Goal: Task Accomplishment & Management: Use online tool/utility

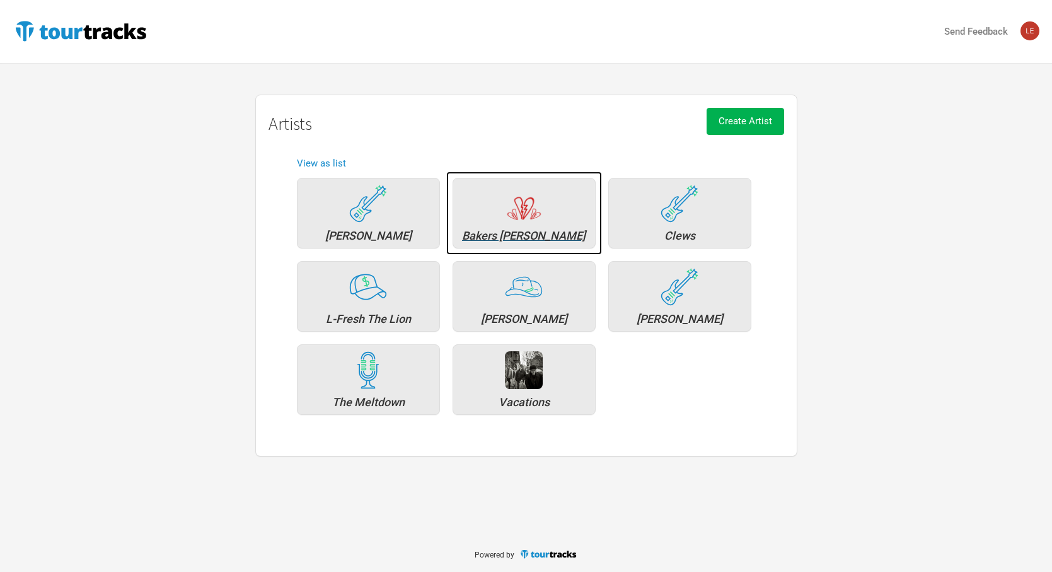
click at [530, 230] on div "Bakers [PERSON_NAME]" at bounding box center [524, 235] width 129 height 11
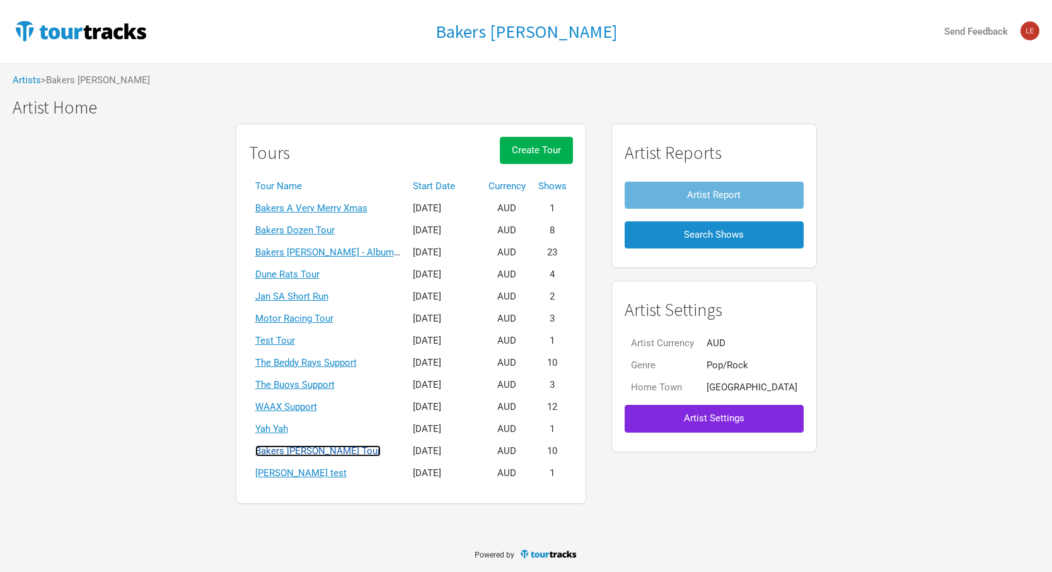
click at [344, 450] on link "Bakers [PERSON_NAME] Tour" at bounding box center [317, 450] width 125 height 11
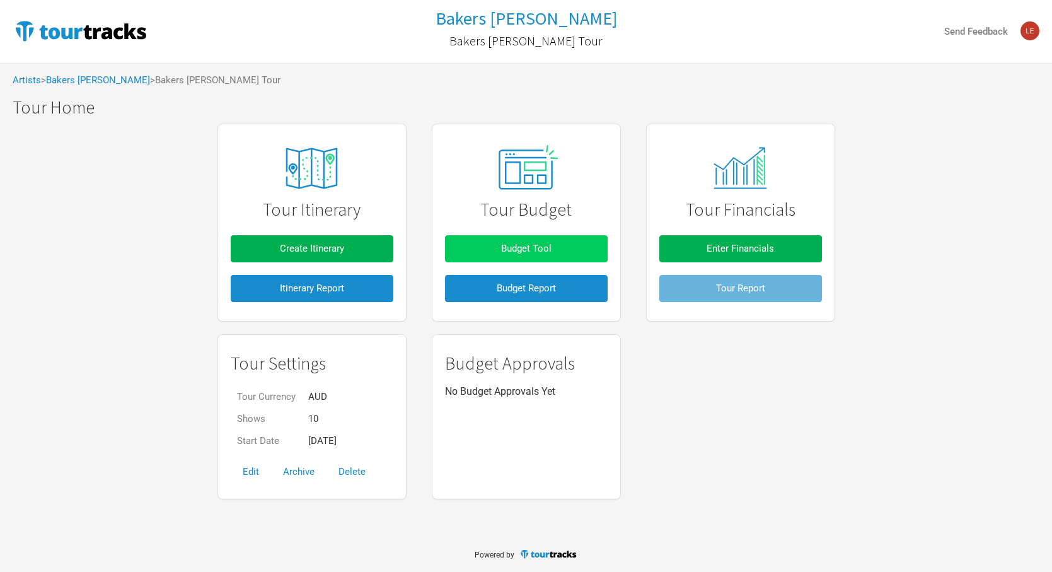
click at [528, 245] on span "Budget Tool" at bounding box center [526, 248] width 50 height 11
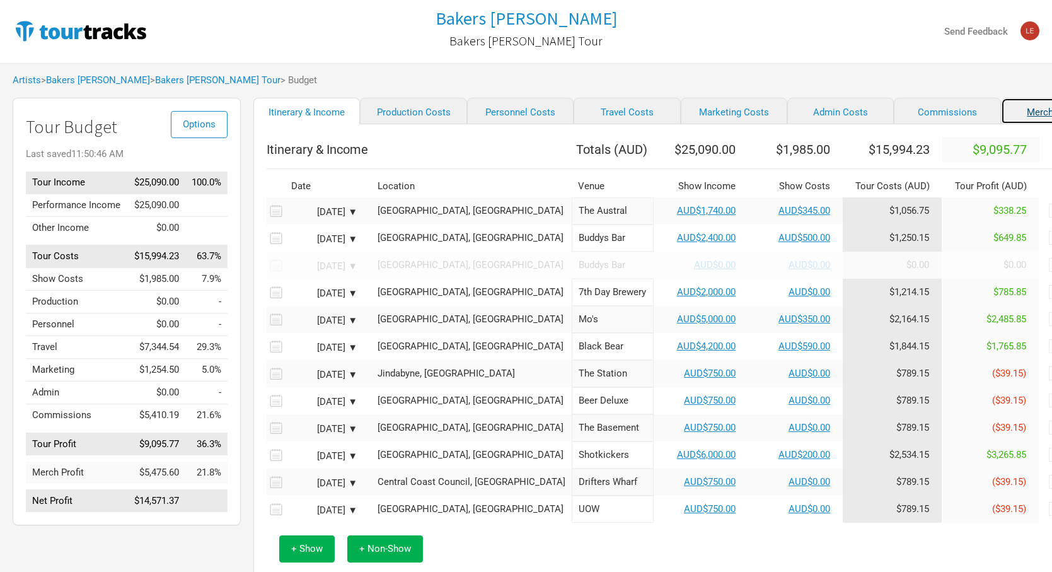
click at [1008, 112] on link "Merchandise" at bounding box center [1054, 111] width 107 height 26
select select "Set Amount"
select select "% of Gross Merch"
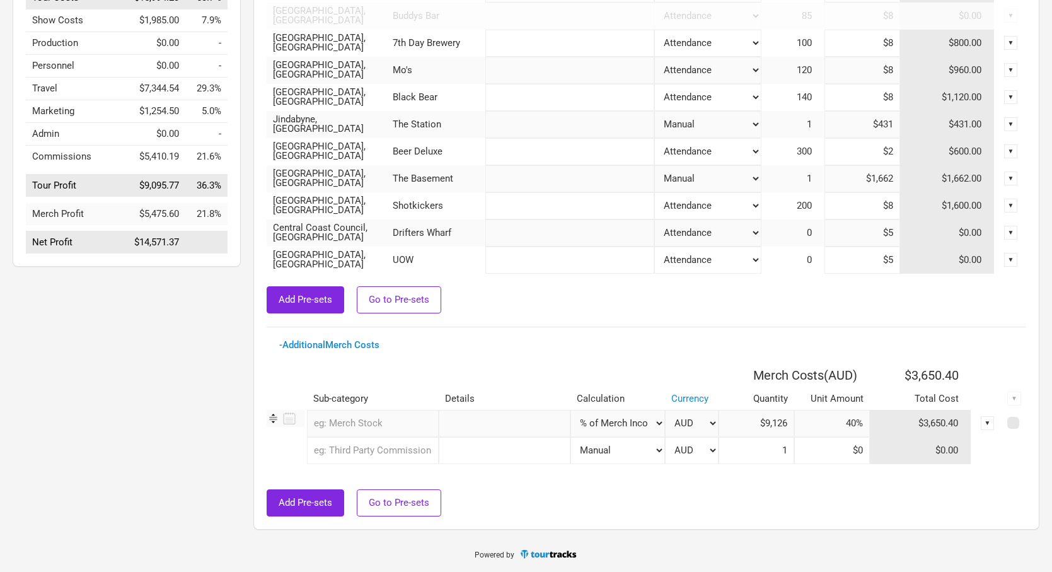
scroll to position [257, 0]
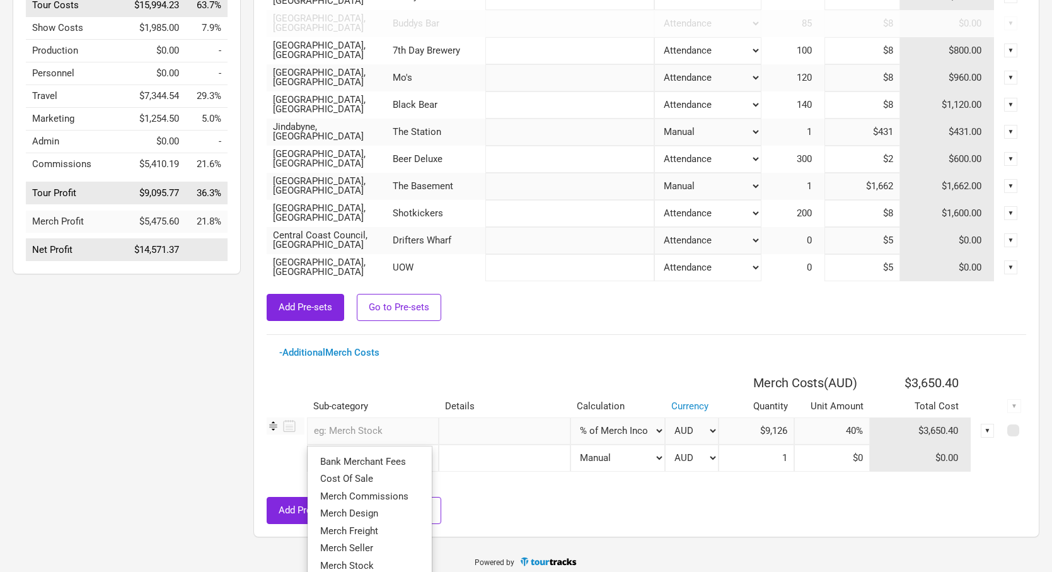
click at [372, 436] on input "text" at bounding box center [373, 430] width 132 height 27
type input "Merch"
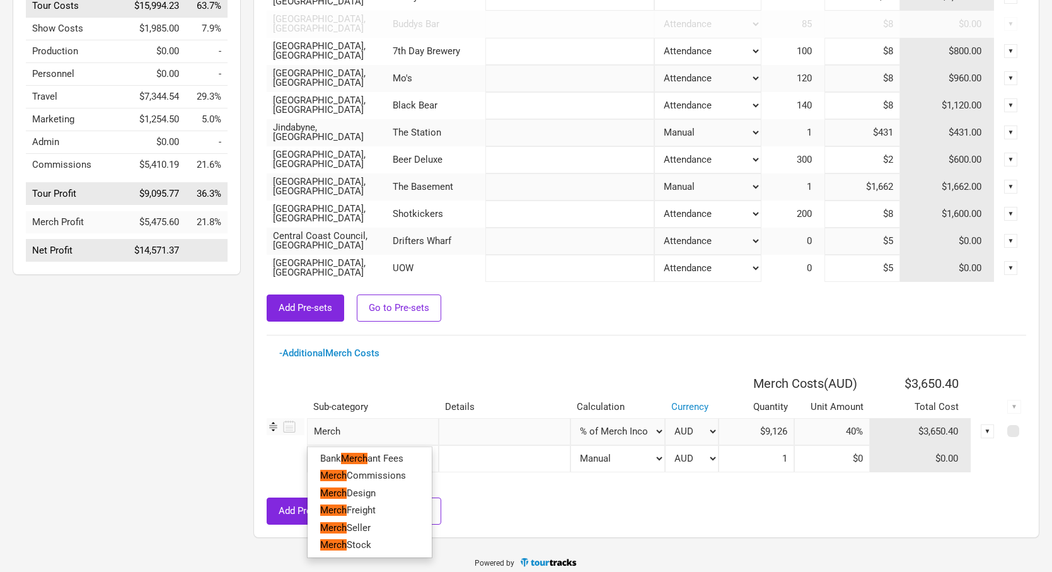
drag, startPoint x: 382, startPoint y: 542, endPoint x: 484, endPoint y: 523, distance: 103.8
click at [382, 541] on link "Merch Stock" at bounding box center [370, 545] width 124 height 17
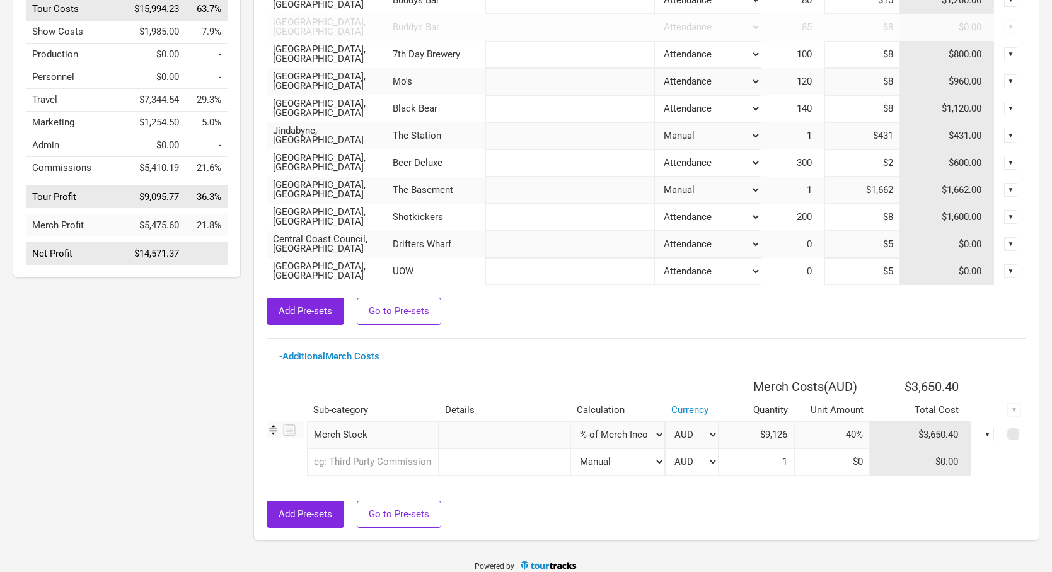
scroll to position [247, 0]
click at [649, 434] on select "Manual # of Shows # of Show Days # of Days # of Tickets Sold % of Merch Income" at bounding box center [618, 435] width 95 height 27
select select "Manual"
click at [571, 422] on select "Manual # of Shows # of Show Days # of Days # of Tickets Sold % of Merch Income" at bounding box center [618, 435] width 95 height 27
type input "1"
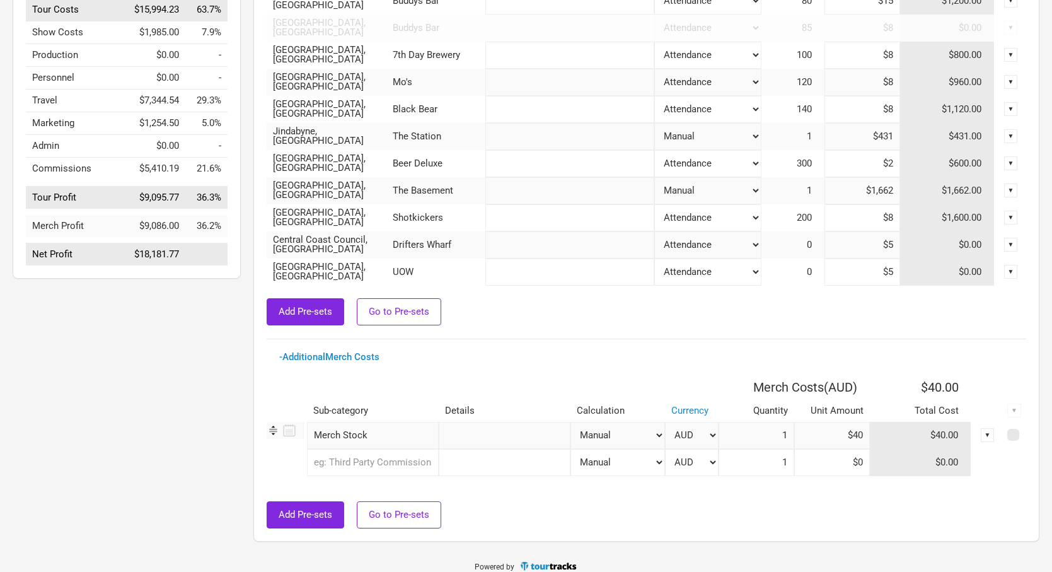
drag, startPoint x: 862, startPoint y: 438, endPoint x: 893, endPoint y: 432, distance: 32.0
click at [894, 432] on tr "Merch Stock 1 selection Manual # of Shows # of Show Days # of Days # of Tickets…" at bounding box center [647, 435] width 760 height 27
paste input "3,248.81"
type input "$3,248.81"
click at [828, 460] on input at bounding box center [832, 462] width 76 height 27
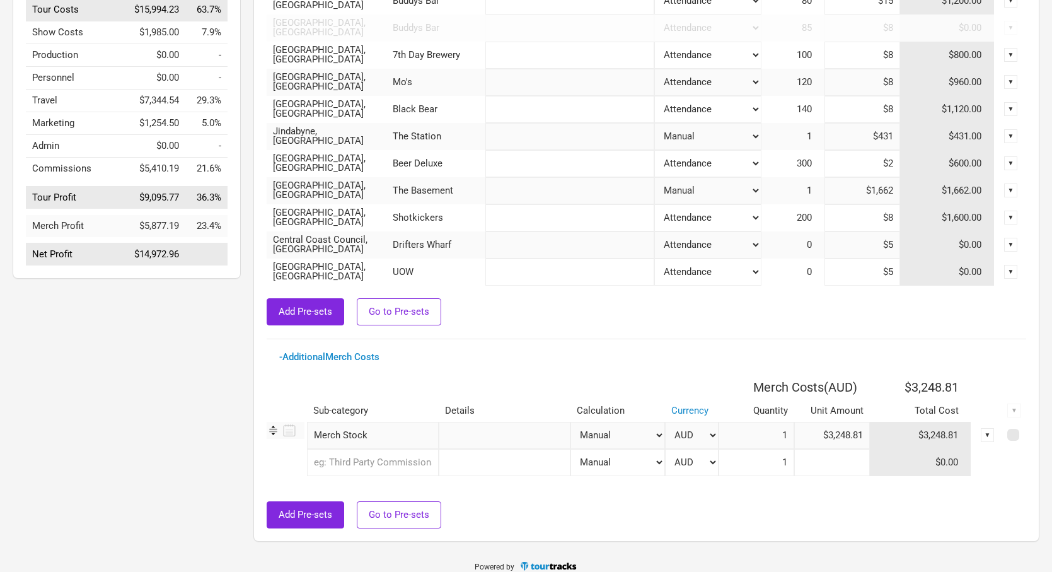
type input "$0"
click at [379, 463] on input "text" at bounding box center [373, 462] width 132 height 27
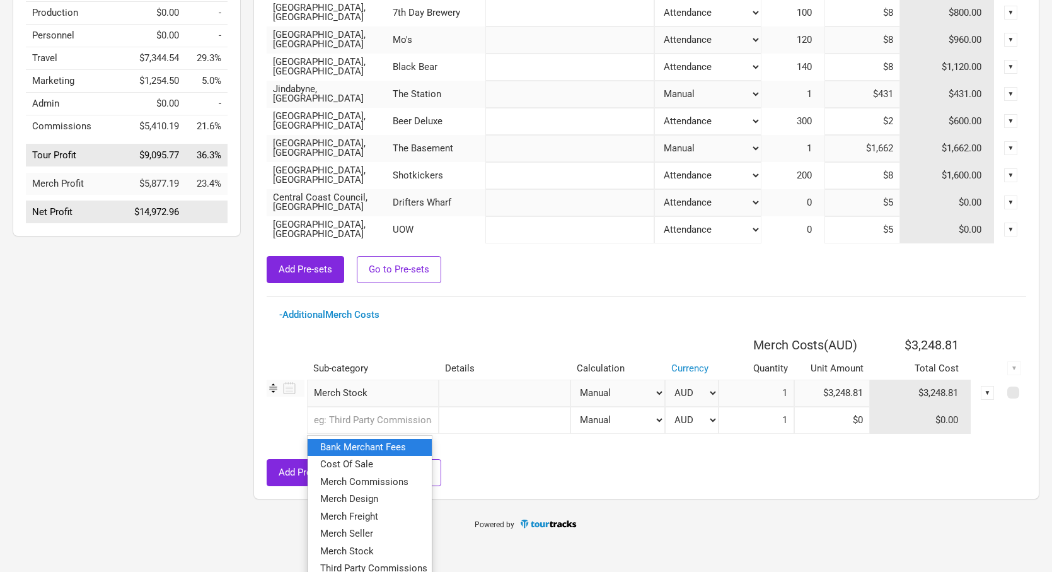
click at [372, 452] on span "Bank Merchant Fees" at bounding box center [363, 446] width 86 height 11
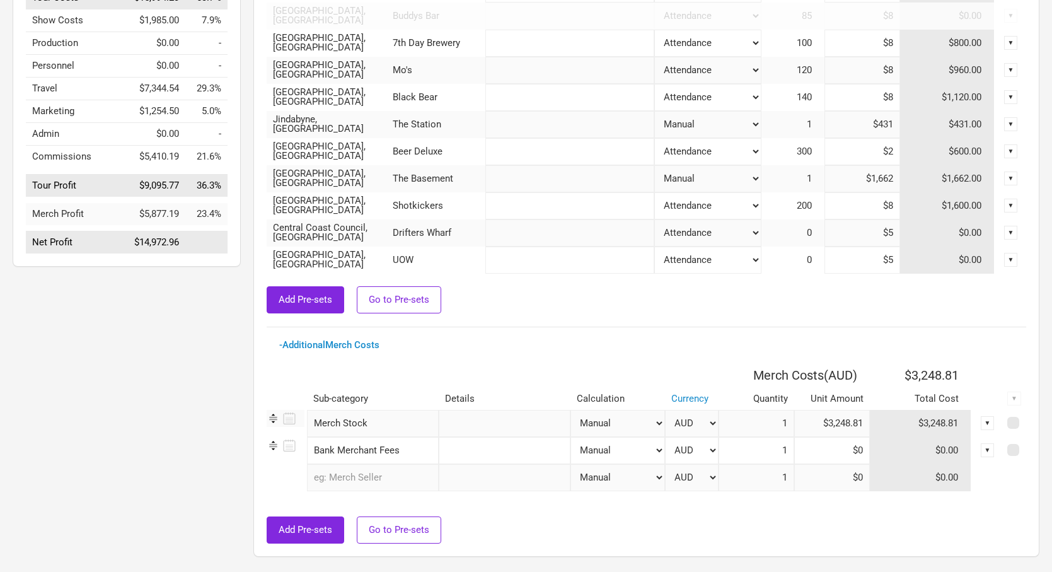
click at [649, 449] on select "Manual # of Shows # of Show Days # of Days # of Tickets Sold % of Merch Income" at bounding box center [618, 450] width 95 height 27
select select "% of Gross Merch"
click at [571, 437] on select "Manual # of Shows # of Show Days # of Days # of Tickets Sold % of Merch Income" at bounding box center [618, 450] width 95 height 27
type input "$1"
type input "0%"
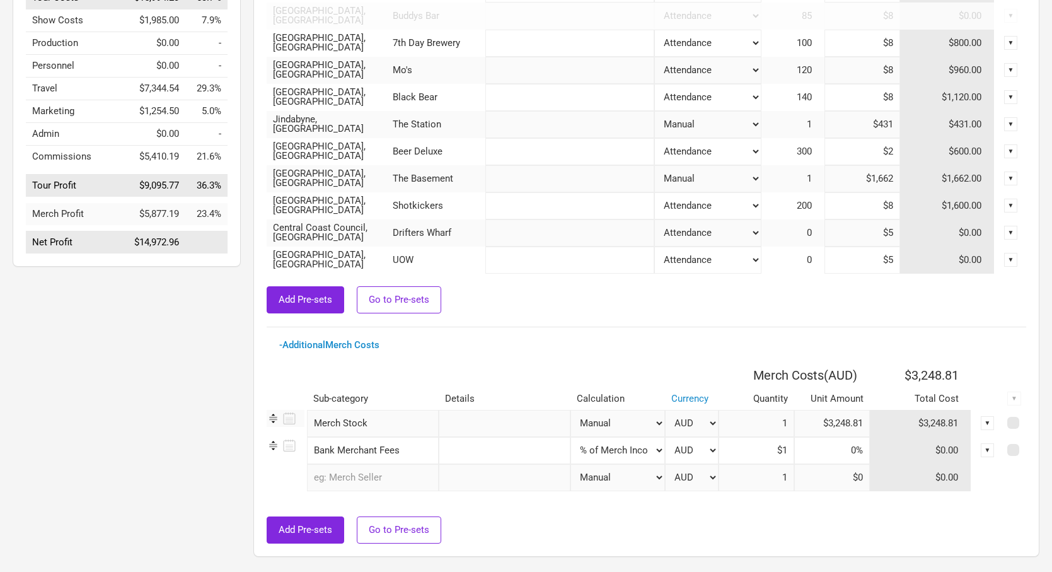
type input "$9,126"
click at [847, 448] on input at bounding box center [832, 450] width 76 height 27
type input "0.16%"
click at [796, 489] on input at bounding box center [832, 477] width 76 height 27
type input "$0"
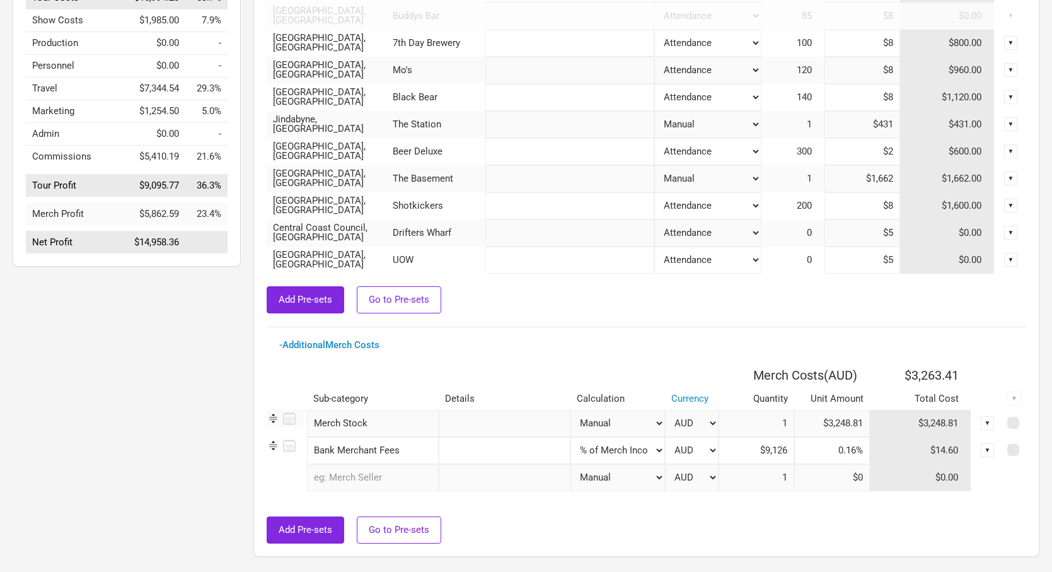
drag, startPoint x: 835, startPoint y: 449, endPoint x: 871, endPoint y: 449, distance: 35.9
click at [871, 449] on tr "Bank Merchant Fees 1 selection Manual # of Shows # of Show Days # of Days # of …" at bounding box center [647, 450] width 760 height 27
type input "1.6%"
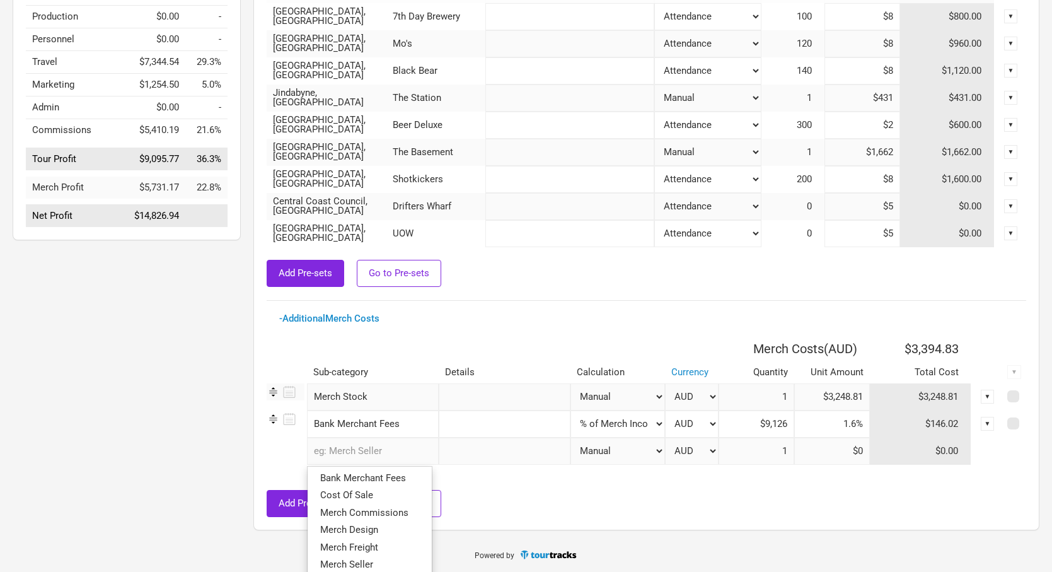
click at [376, 453] on input "text" at bounding box center [373, 451] width 132 height 27
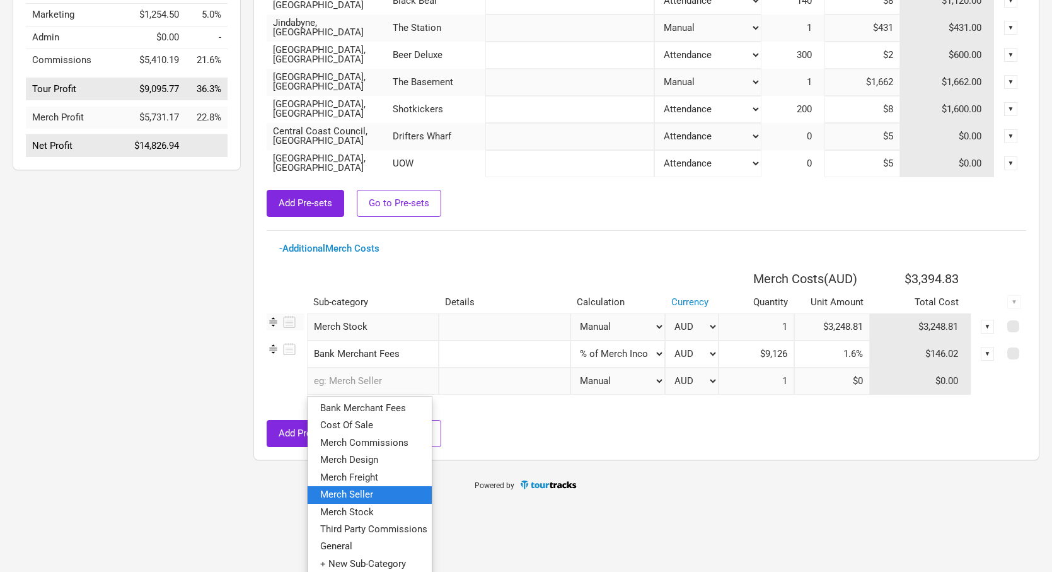
scroll to position [359, 0]
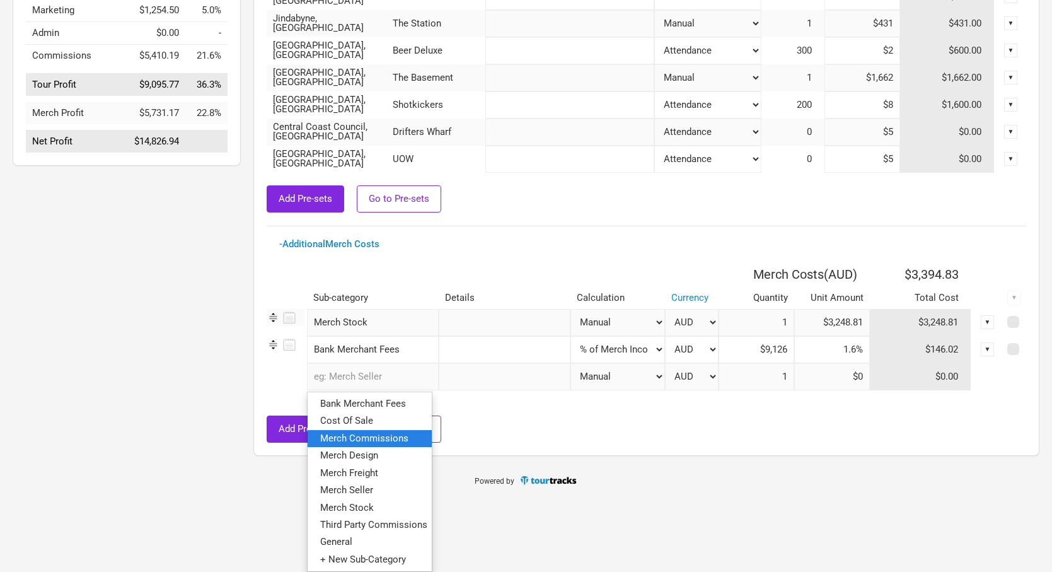
click at [371, 442] on span "Merch Commissions" at bounding box center [364, 438] width 88 height 11
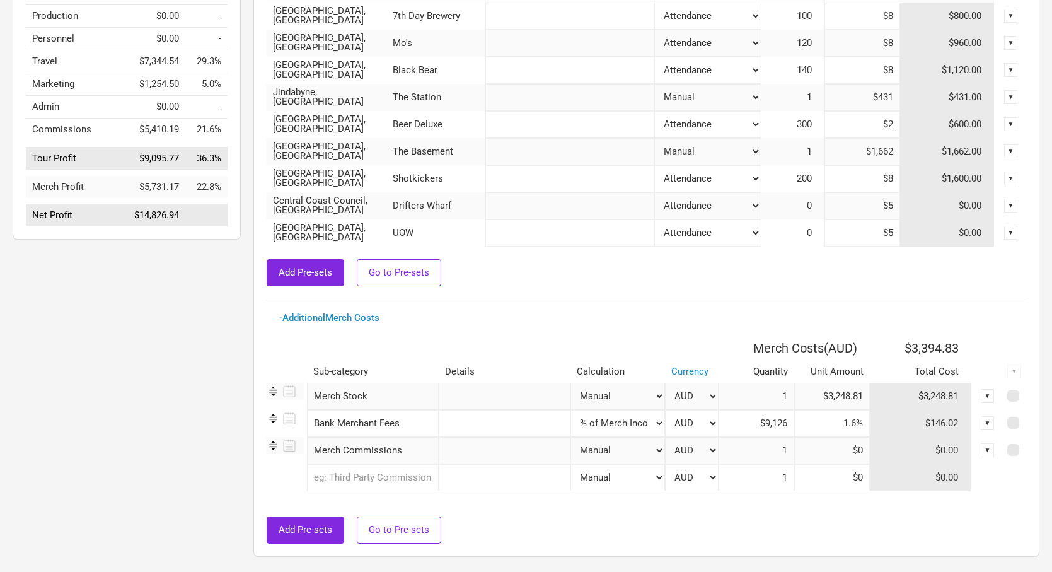
click at [508, 450] on input "text" at bounding box center [505, 450] width 132 height 27
type input "Artist First commission"
click at [655, 447] on select "Manual # of Shows # of Show Days # of Days # of Tickets Sold % of Merch Income" at bounding box center [618, 450] width 95 height 27
select select "% of Gross Merch"
click at [571, 437] on select "Manual # of Shows # of Show Days # of Days # of Tickets Sold % of Merch Income" at bounding box center [618, 450] width 95 height 27
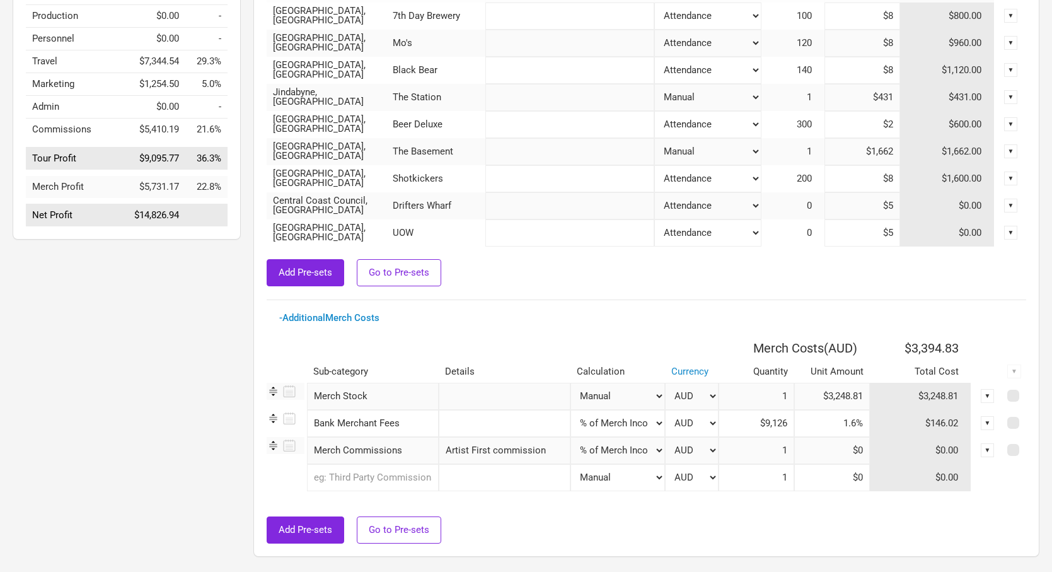
type input "$1"
type input "0%"
type input "$9,126"
drag, startPoint x: 842, startPoint y: 449, endPoint x: 871, endPoint y: 449, distance: 28.4
click at [871, 449] on tr "Merch Commissions 1 selection Artist First commission Manual # of Shows # of Sh…" at bounding box center [647, 450] width 760 height 27
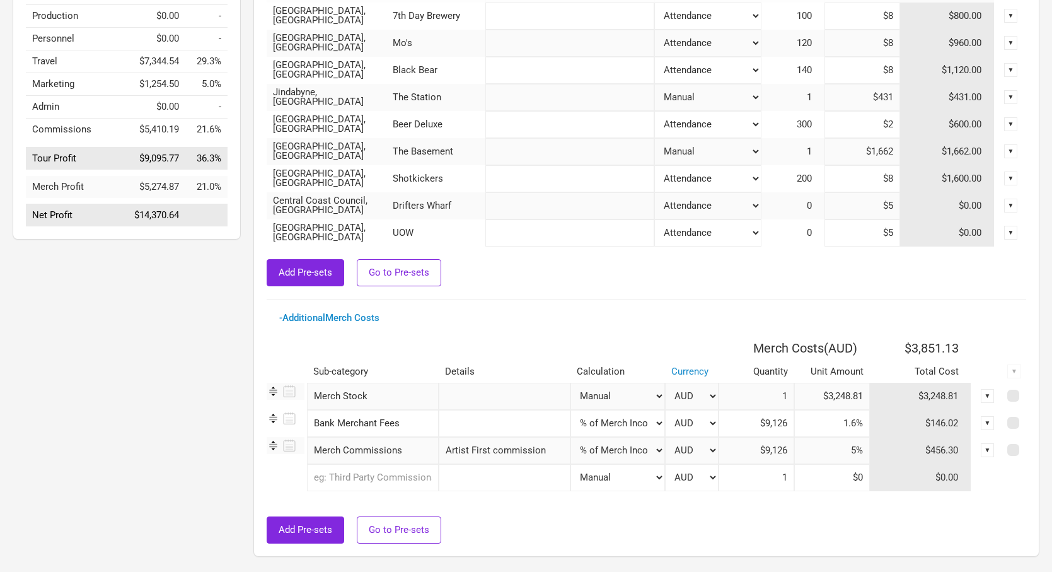
type input "5%"
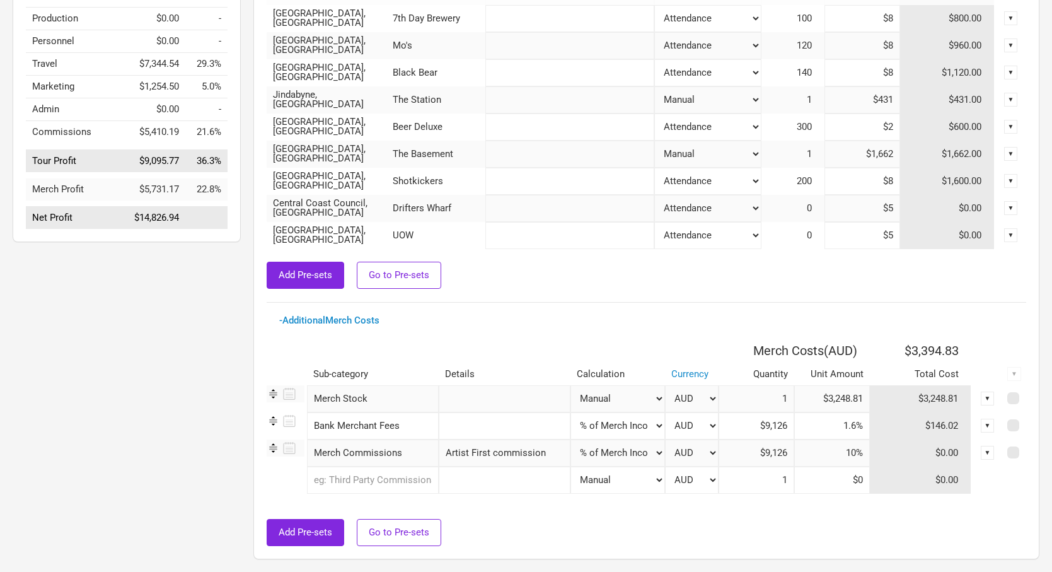
type input "10%"
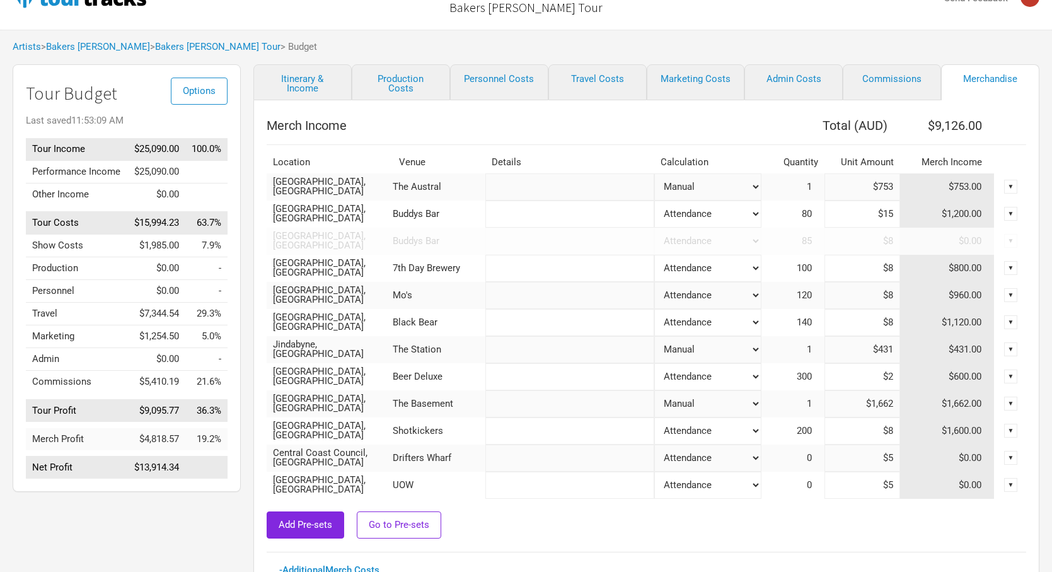
scroll to position [0, 0]
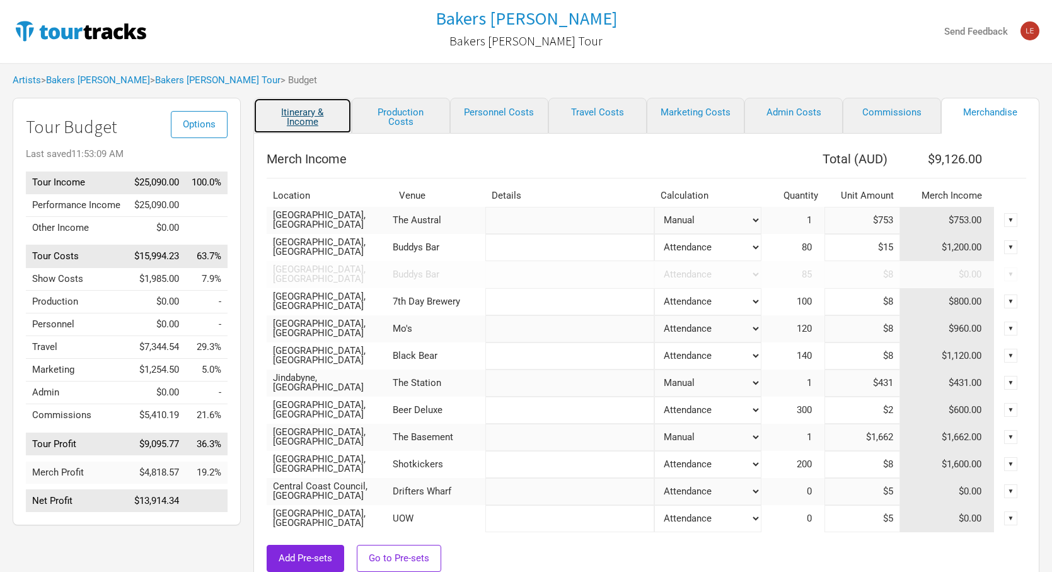
click at [302, 113] on link "Itinerary & Income" at bounding box center [302, 116] width 98 height 36
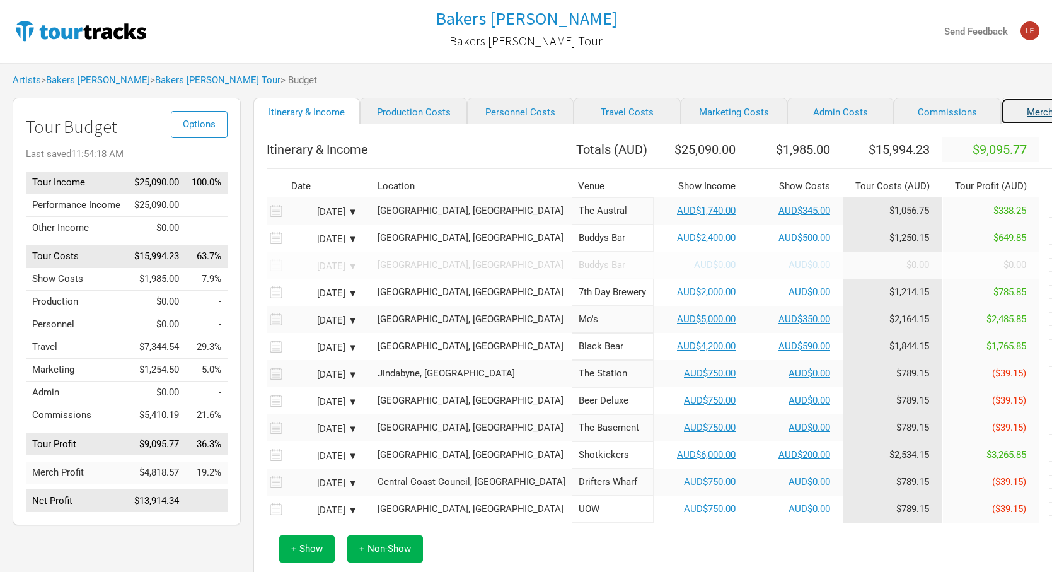
click at [1001, 114] on link "Merchandise" at bounding box center [1054, 111] width 107 height 26
select select "Set Amount"
select select "% of Gross Merch"
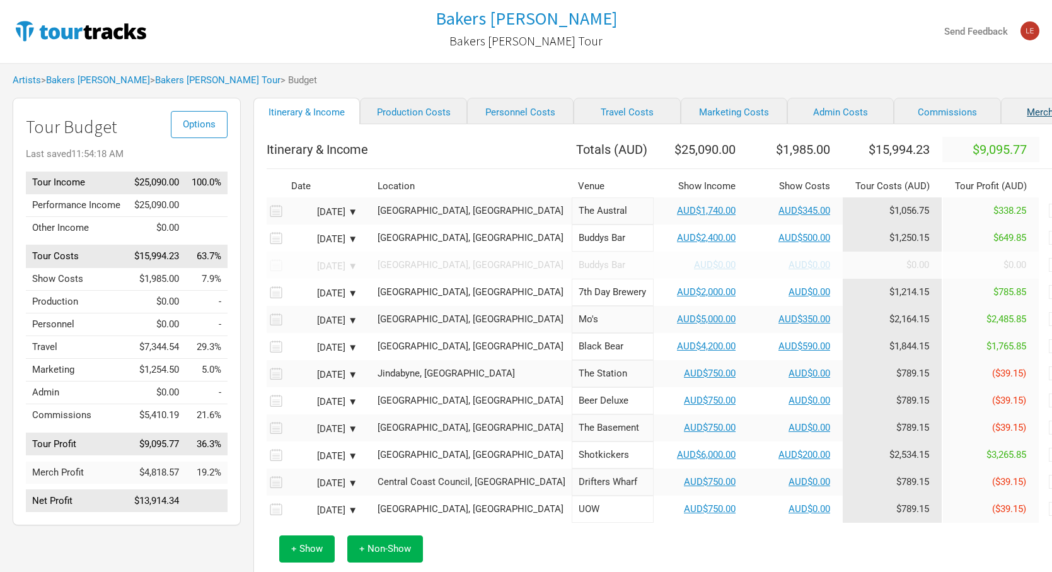
select select "% of Gross Merch"
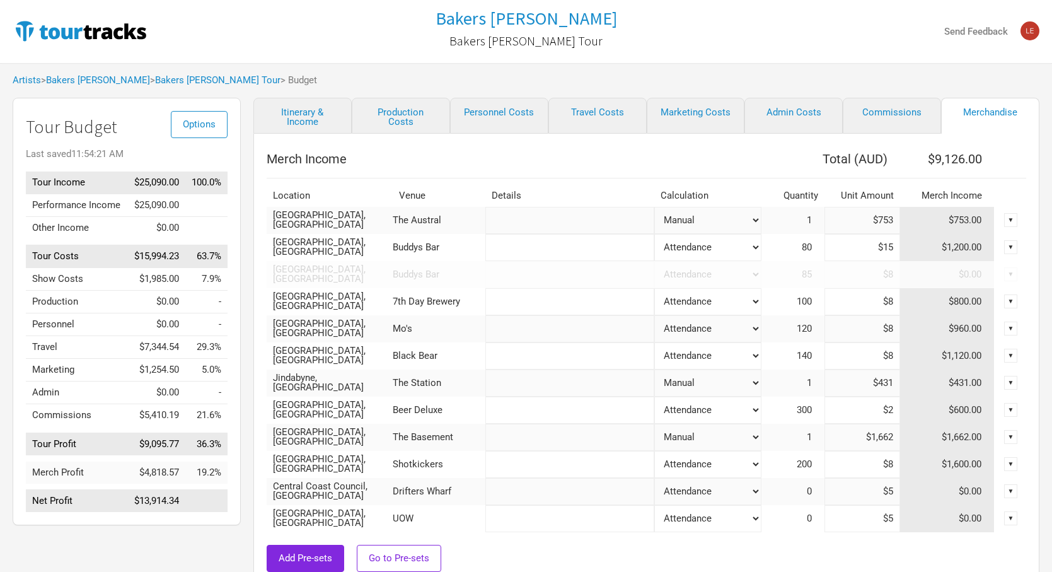
click at [754, 248] on select "Attendance Manual % of Performance Income" at bounding box center [708, 247] width 107 height 27
select select "Set Amount"
click at [655, 234] on select "Attendance Manual % of Performance Income" at bounding box center [708, 247] width 107 height 27
type input "$7,941"
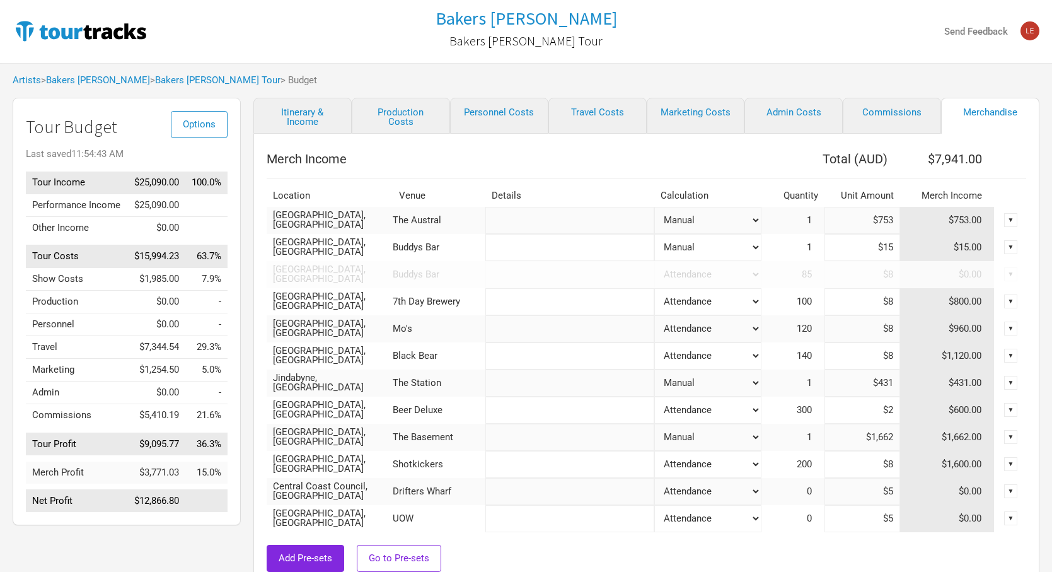
drag, startPoint x: 852, startPoint y: 245, endPoint x: 969, endPoint y: 254, distance: 117.7
click at [970, 254] on tr "[GEOGRAPHIC_DATA], [GEOGRAPHIC_DATA] Buddys Bar Attendance Manual % of Performa…" at bounding box center [647, 247] width 760 height 27
type input "$11"
type input "$7,937"
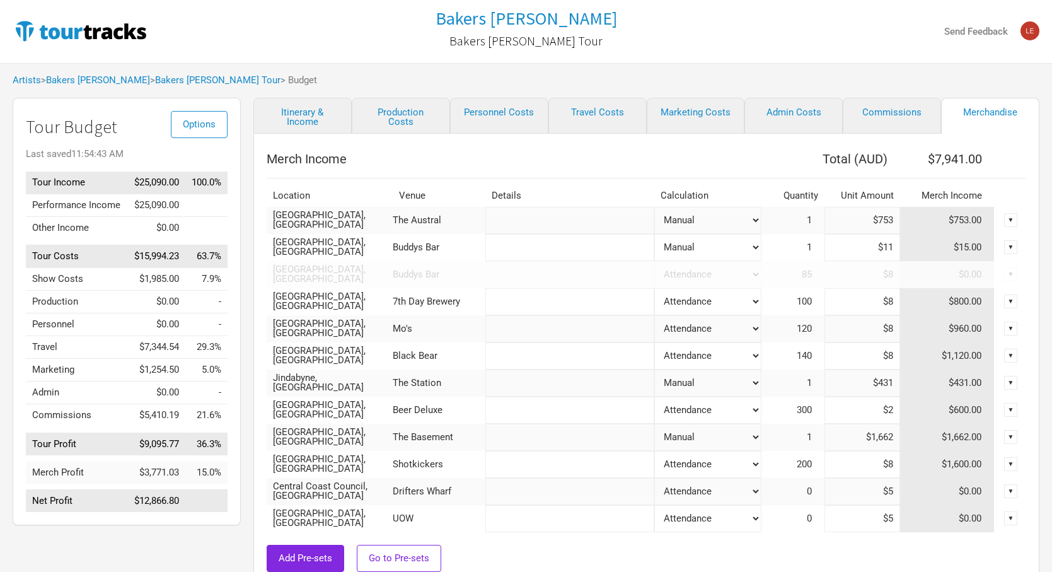
type input "$112"
type input "$8,038"
type input "$1,124"
type input "$9,050"
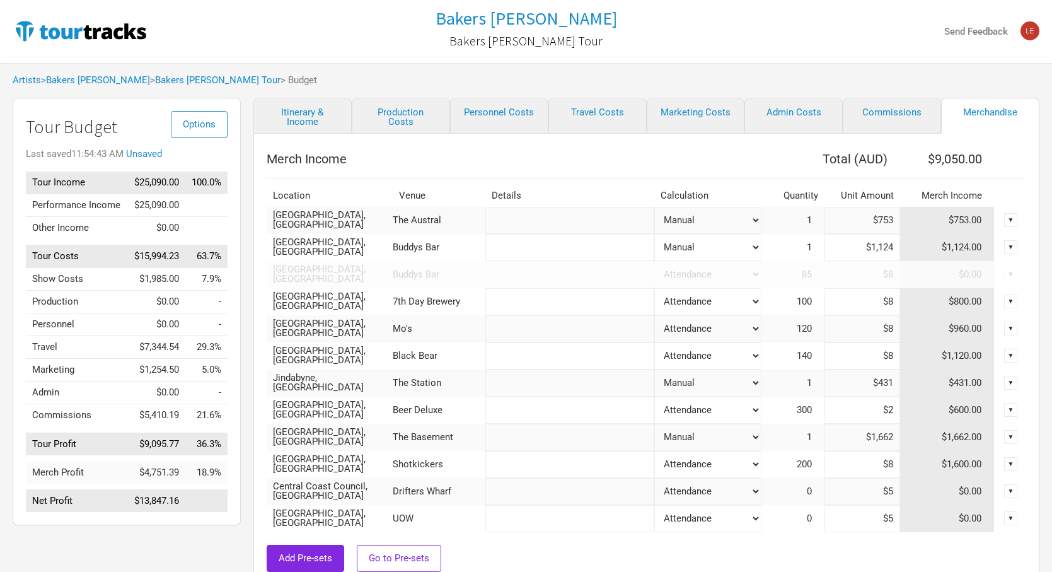
type input "$9,050"
type input "$1,124"
click at [743, 305] on select "Attendance Manual % of Performance Income" at bounding box center [708, 301] width 107 height 27
select select "Set Amount"
click at [655, 288] on select "Attendance Manual % of Performance Income" at bounding box center [708, 301] width 107 height 27
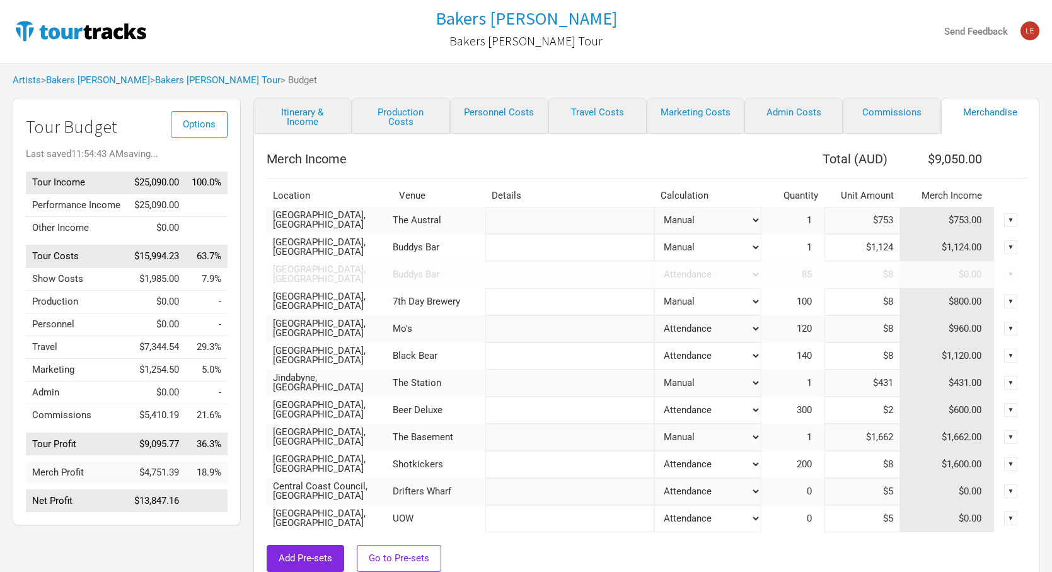
type input "$8,258"
drag, startPoint x: 871, startPoint y: 301, endPoint x: 946, endPoint y: 303, distance: 74.4
click at [946, 303] on tr "[GEOGRAPHIC_DATA], [GEOGRAPHIC_DATA] 7th Day Brewery Attendance Manual % of Per…" at bounding box center [647, 301] width 760 height 27
type input "$465"
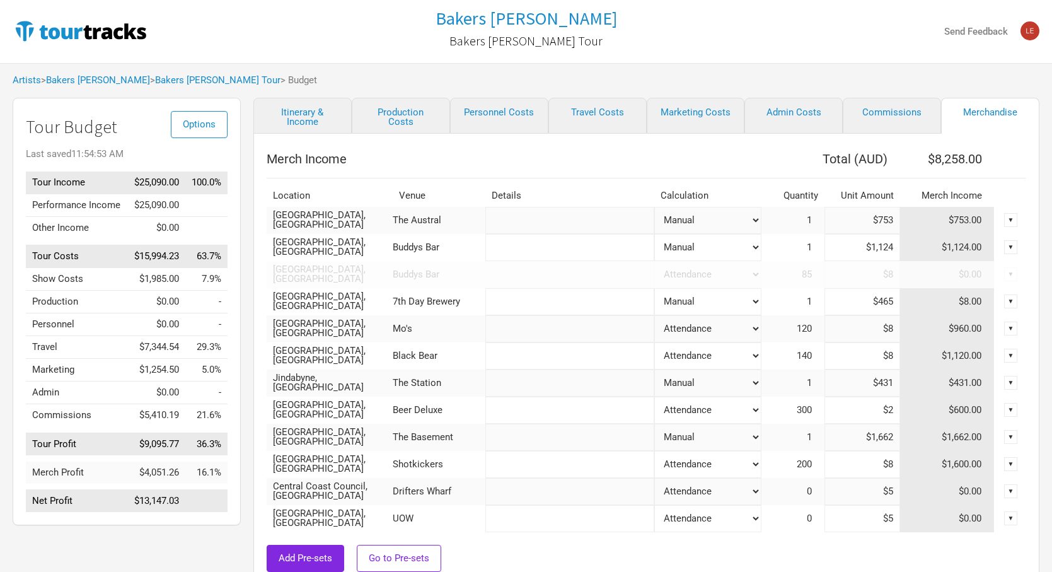
type input "$8,715"
type input "$465"
click at [680, 329] on select "Attendance Manual % of Performance Income" at bounding box center [708, 328] width 107 height 27
select select "Set Amount"
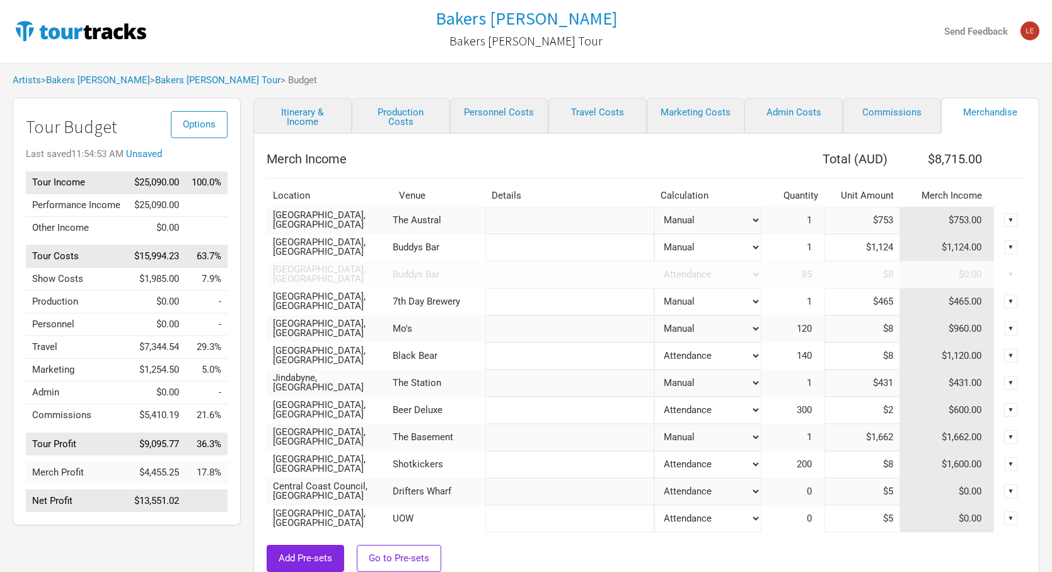
click at [655, 315] on select "Attendance Manual % of Performance Income" at bounding box center [708, 328] width 107 height 27
type input "$7,763"
drag, startPoint x: 859, startPoint y: 326, endPoint x: 916, endPoint y: 329, distance: 56.8
click at [916, 329] on tr "[GEOGRAPHIC_DATA], [GEOGRAPHIC_DATA] Mo's Attendance Manual % of Performance In…" at bounding box center [647, 328] width 760 height 27
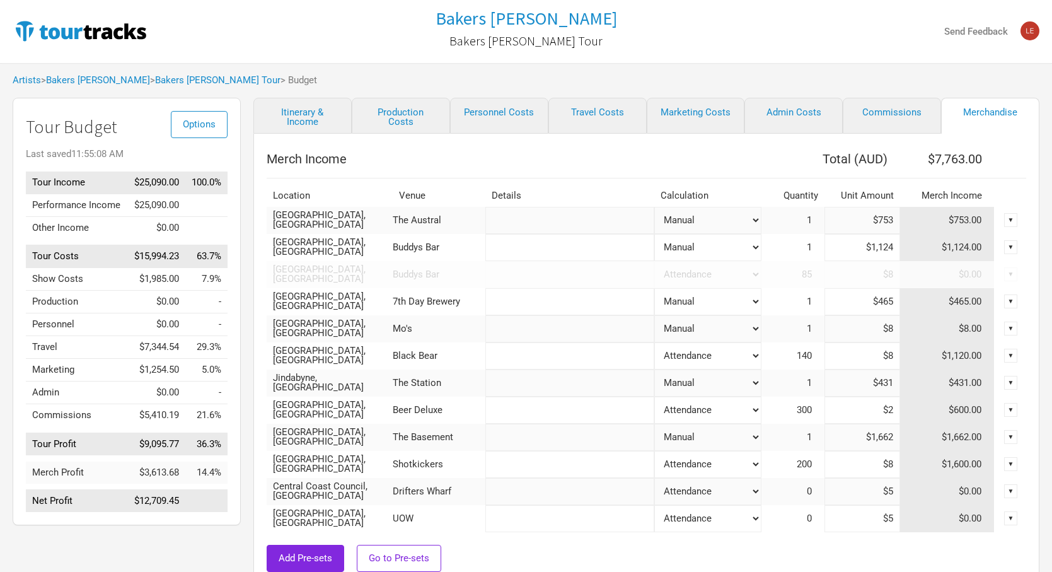
click at [750, 359] on select "Attendance Manual % of Performance Income" at bounding box center [708, 355] width 107 height 27
select select "Set Amount"
click at [655, 342] on select "Attendance Manual % of Performance Income" at bounding box center [708, 355] width 107 height 27
type input "$6,651"
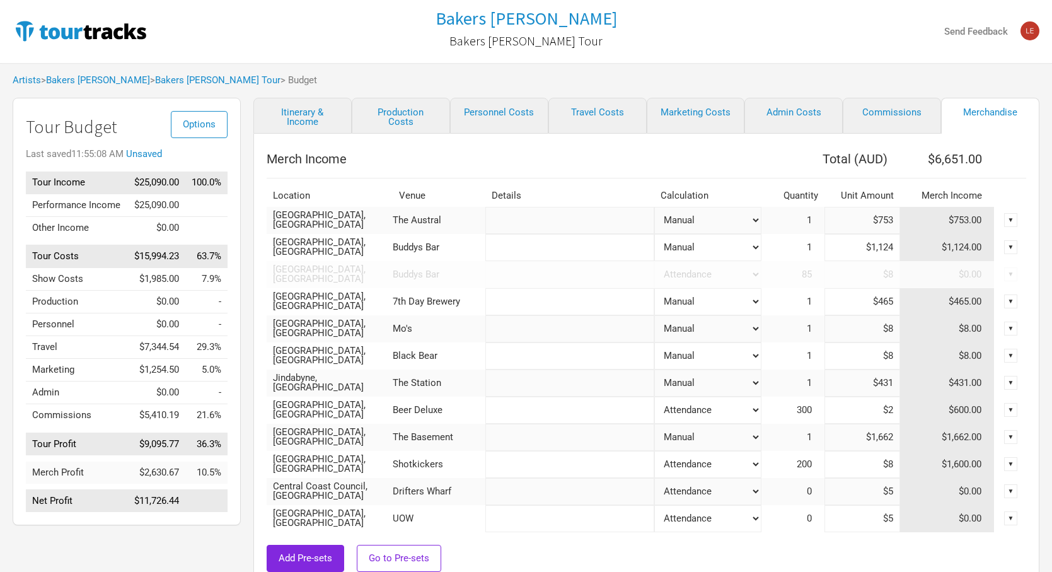
drag, startPoint x: 866, startPoint y: 354, endPoint x: 981, endPoint y: 352, distance: 114.8
click at [981, 352] on tr "[GEOGRAPHIC_DATA], [GEOGRAPHIC_DATA] Black Bear Attendance Manual % of Performa…" at bounding box center [647, 355] width 760 height 27
type input "$1,303"
type input "$7,946"
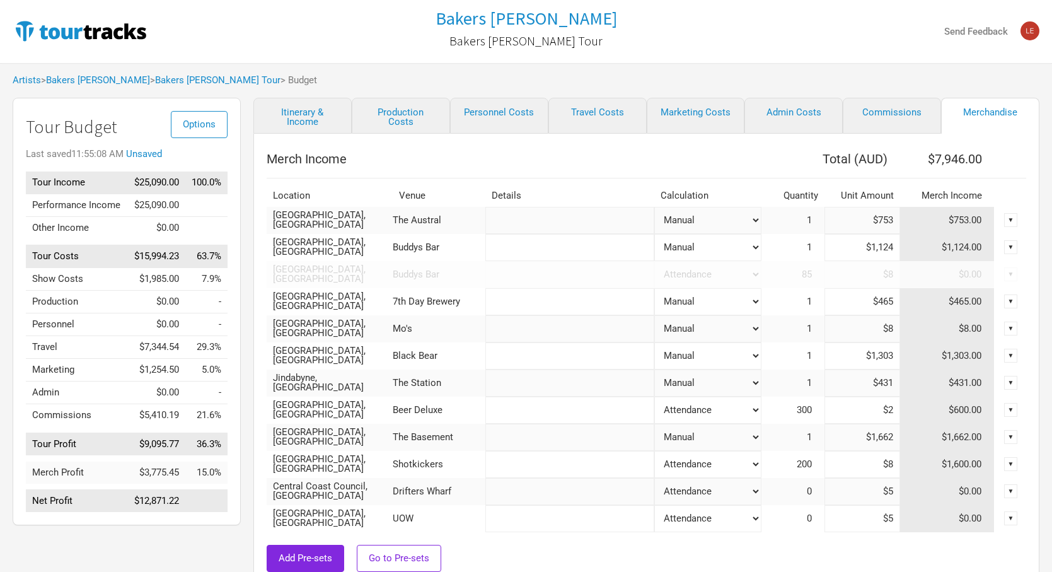
type input "$1,303"
click at [549, 383] on input "text" at bounding box center [570, 383] width 169 height 27
click at [738, 383] on select "Attendance Manual % of Performance Income" at bounding box center [708, 383] width 107 height 27
click at [655, 370] on select "Attendance Manual % of Performance Income" at bounding box center [708, 383] width 107 height 27
click at [711, 410] on select "Attendance Manual % of Performance Income" at bounding box center [708, 410] width 107 height 27
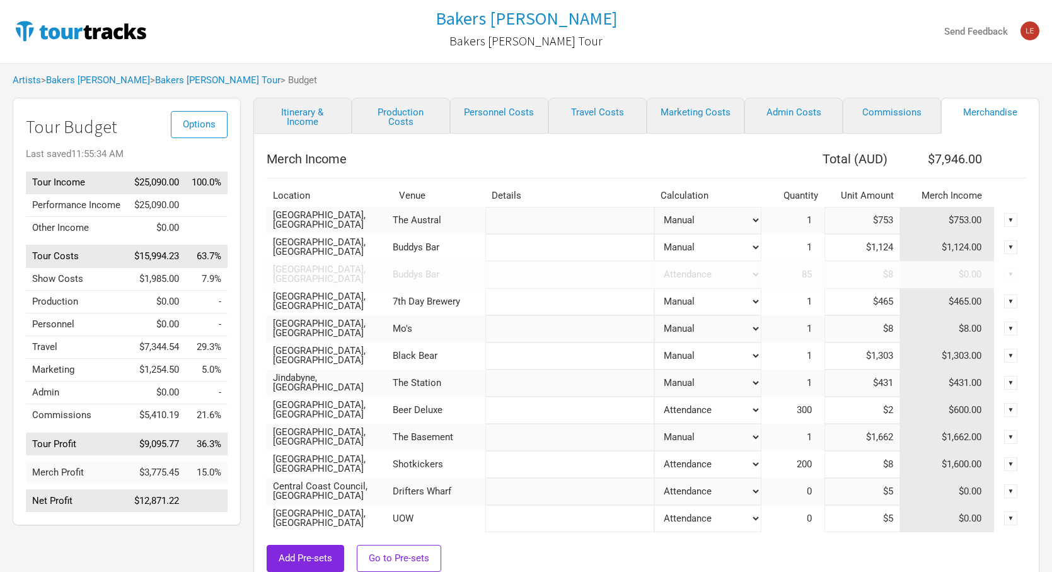
select select "Set Amount"
click at [655, 397] on select "Attendance Manual % of Performance Income" at bounding box center [708, 410] width 107 height 27
type input "$7,348"
drag, startPoint x: 884, startPoint y: 410, endPoint x: 958, endPoint y: 411, distance: 74.4
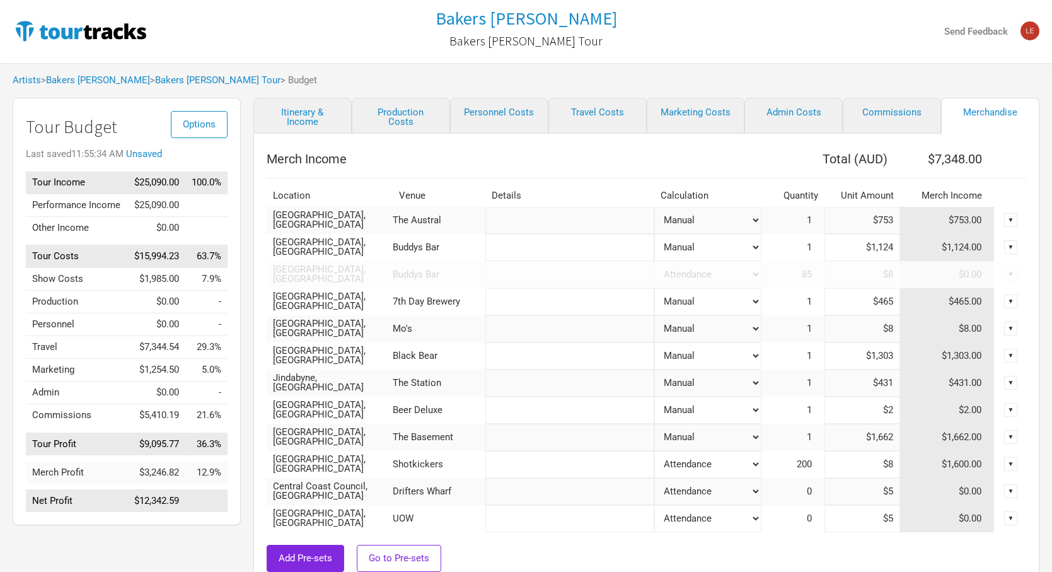
click at [958, 411] on tr "Albury, [GEOGRAPHIC_DATA] Beer Deluxe Attendance Manual % of Performance Income…" at bounding box center [647, 410] width 760 height 27
click at [743, 443] on select "Attendance Manual % of Performance Income" at bounding box center [708, 437] width 107 height 27
click at [655, 424] on select "Attendance Manual % of Performance Income" at bounding box center [708, 437] width 107 height 27
click at [694, 410] on select "Attendance Manual % of Performance Income" at bounding box center [708, 410] width 107 height 27
click at [655, 397] on select "Attendance Manual % of Performance Income" at bounding box center [708, 410] width 107 height 27
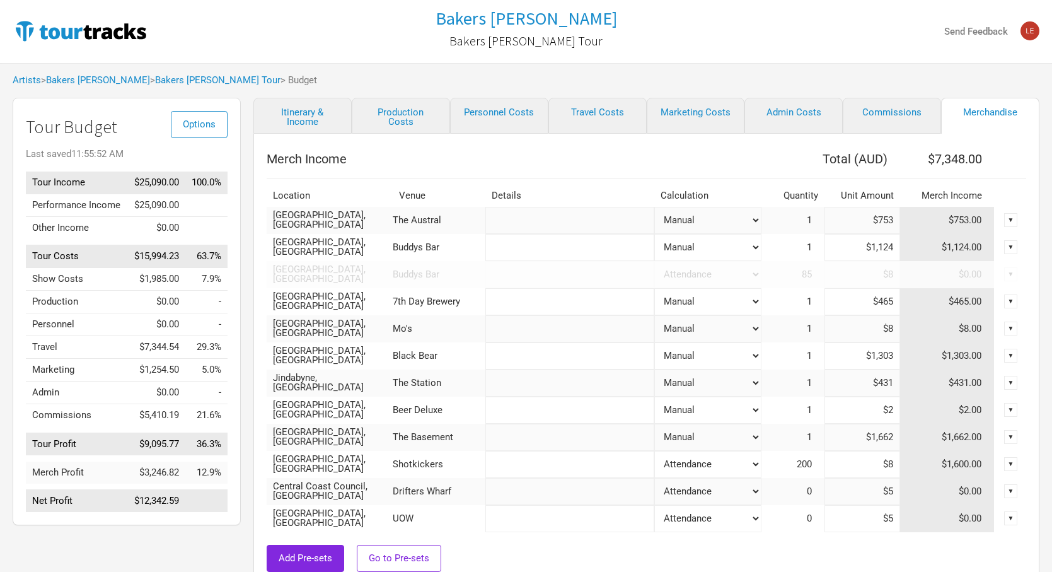
drag, startPoint x: 885, startPoint y: 410, endPoint x: 962, endPoint y: 416, distance: 77.1
click at [962, 416] on tr "Albury, [GEOGRAPHIC_DATA] Beer Deluxe Attendance Manual % of Performance Income…" at bounding box center [647, 410] width 760 height 27
type input "$11"
type input "$7,357"
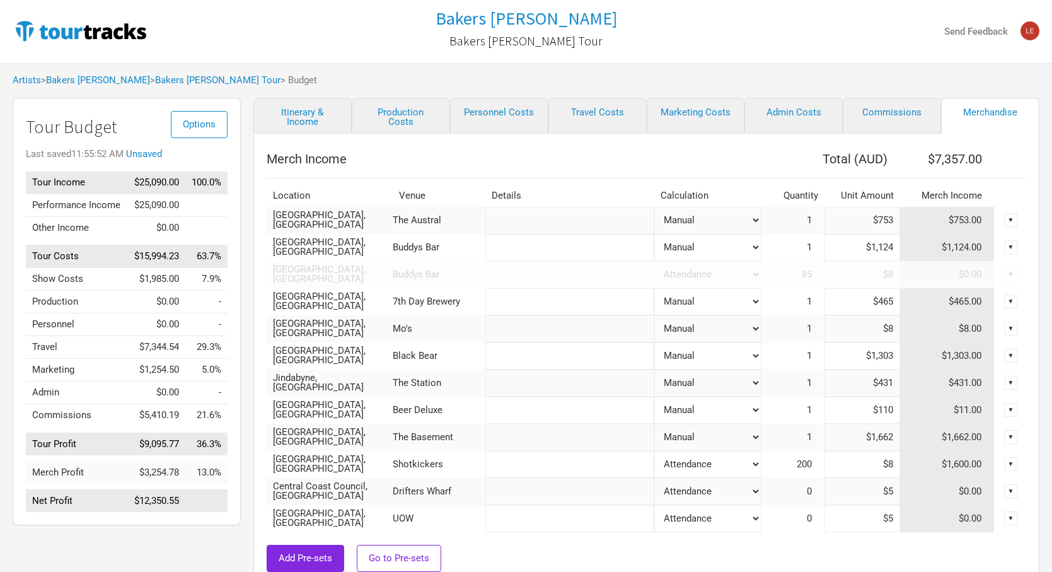
type input "$1,108"
type input "$7,456"
type input "$8,454"
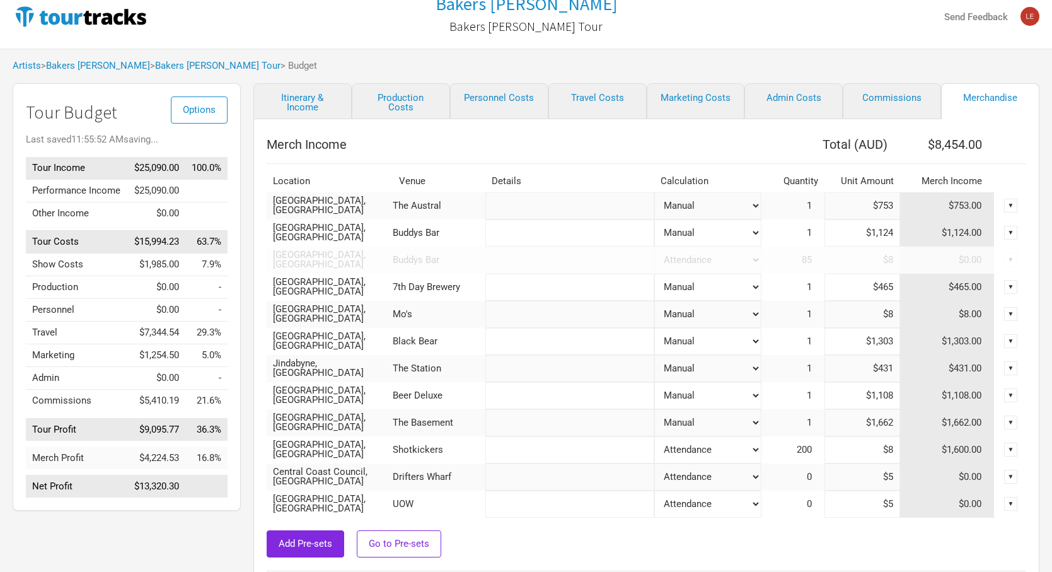
scroll to position [2, 0]
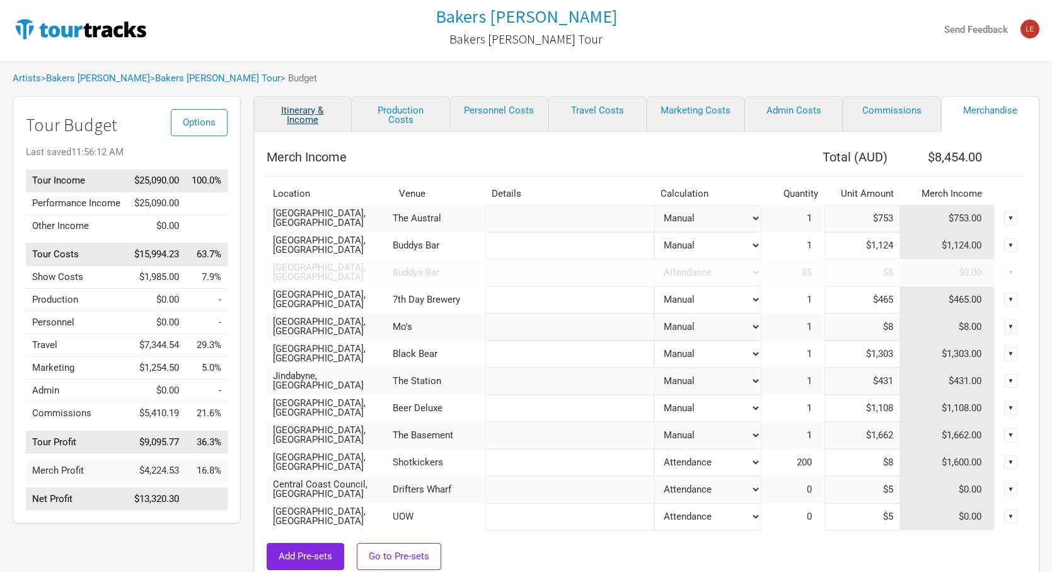
type input "$1,108"
click at [301, 119] on link "Itinerary & Income" at bounding box center [302, 114] width 98 height 36
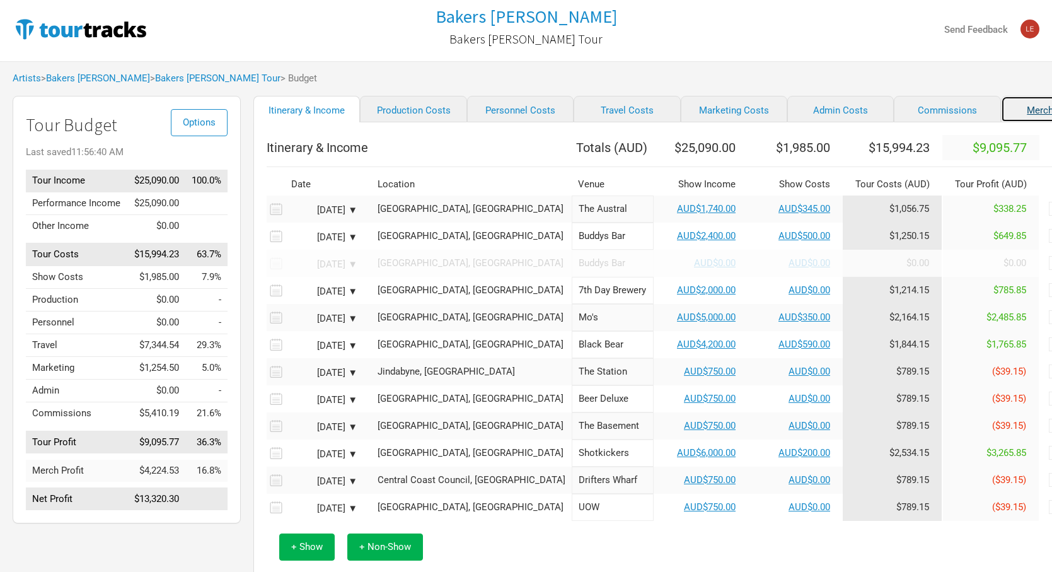
click at [1010, 110] on link "Merchandise" at bounding box center [1054, 109] width 107 height 26
select select "Set Amount"
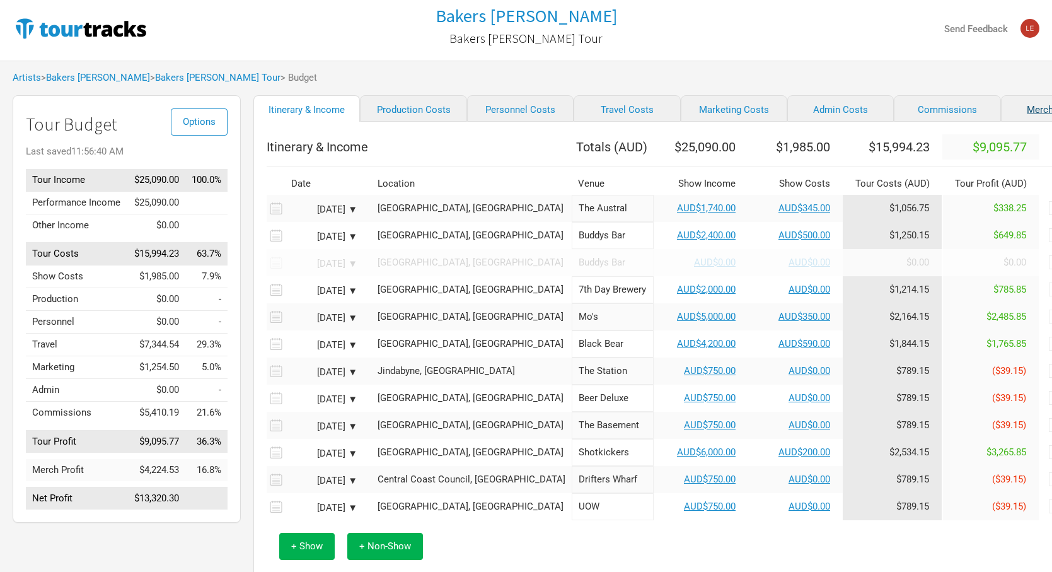
select select "Set Amount"
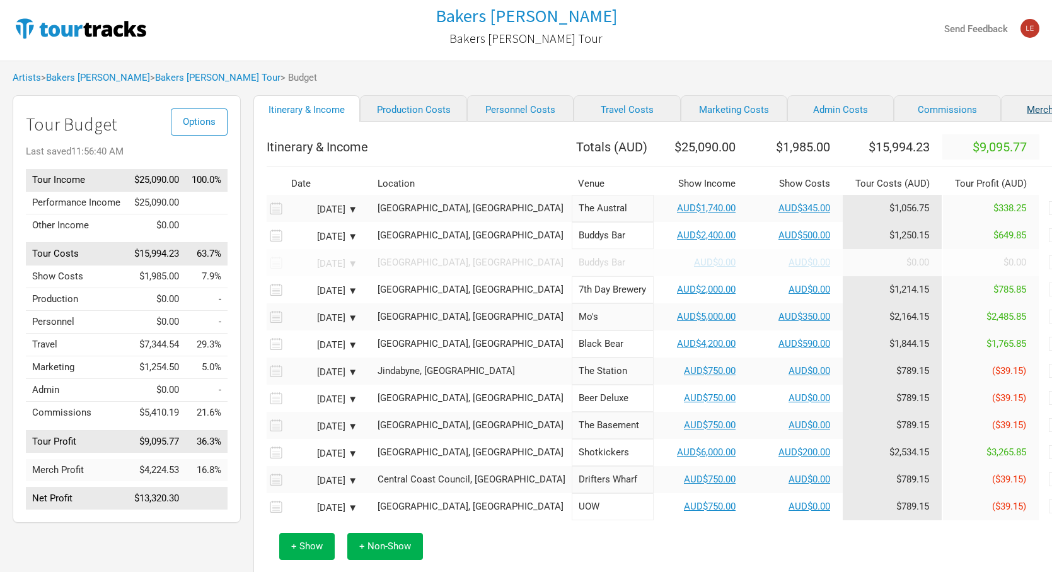
select select "% of Gross Merch"
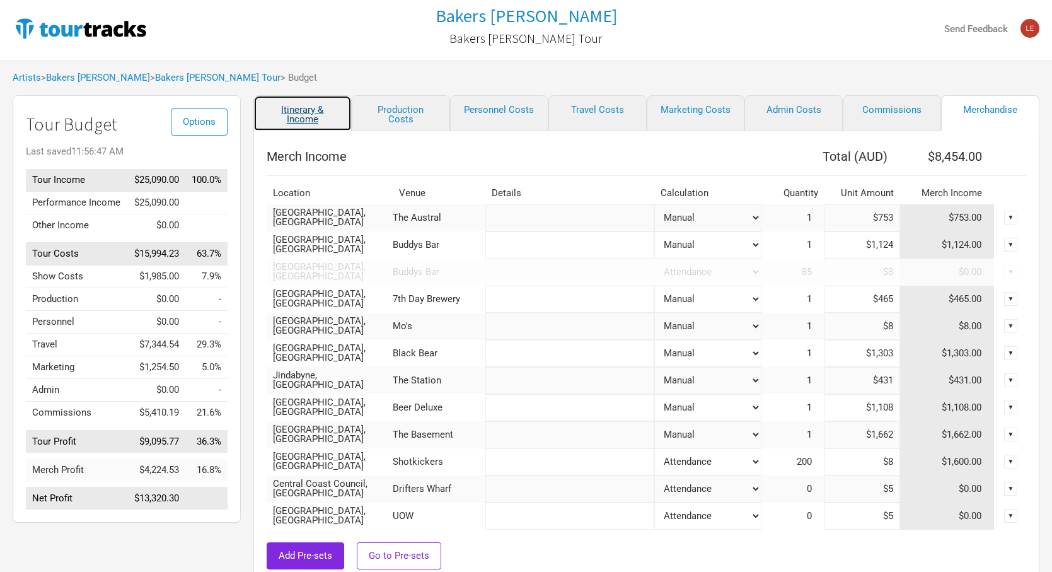
click at [311, 114] on link "Itinerary & Income" at bounding box center [302, 113] width 98 height 36
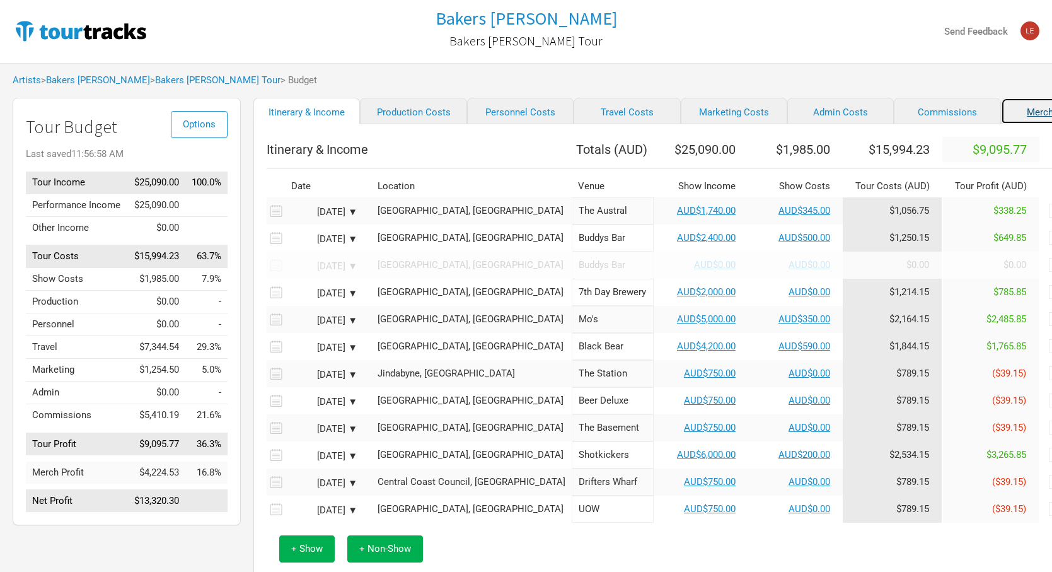
click at [1005, 105] on link "Merchandise" at bounding box center [1054, 111] width 107 height 26
select select "Set Amount"
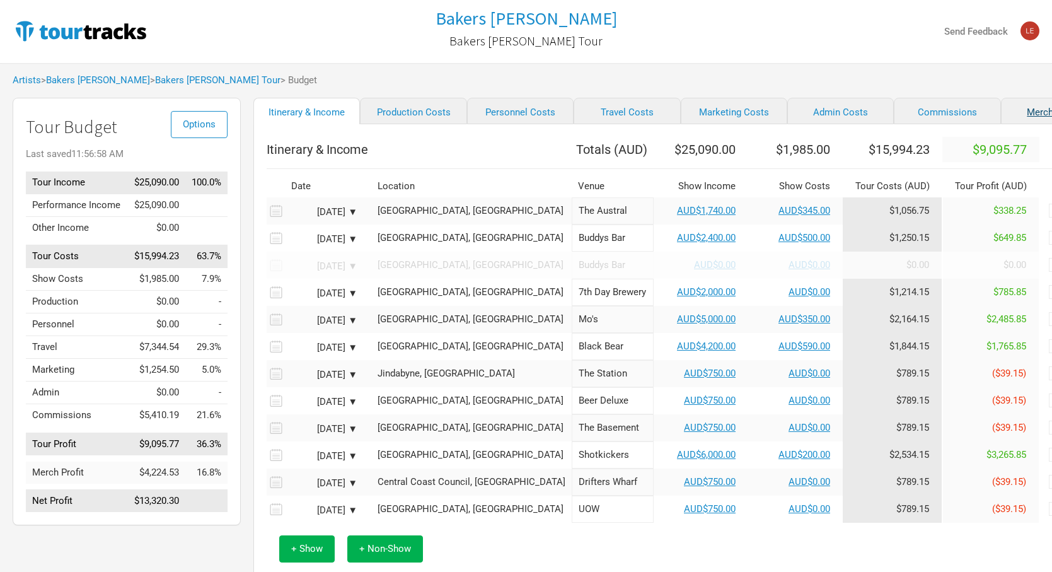
select select "Set Amount"
select select "% of Gross Merch"
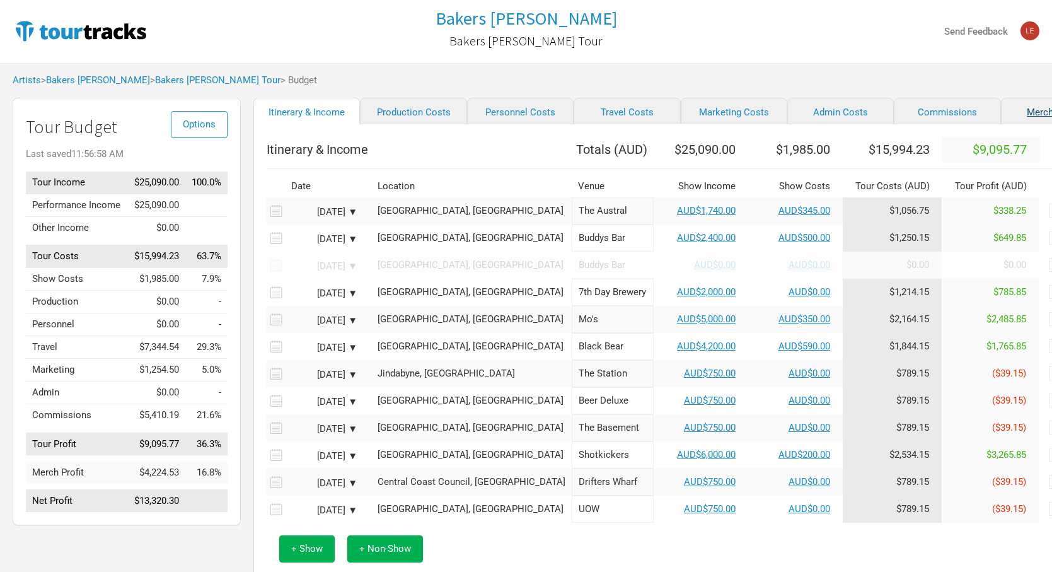
select select "% of Gross Merch"
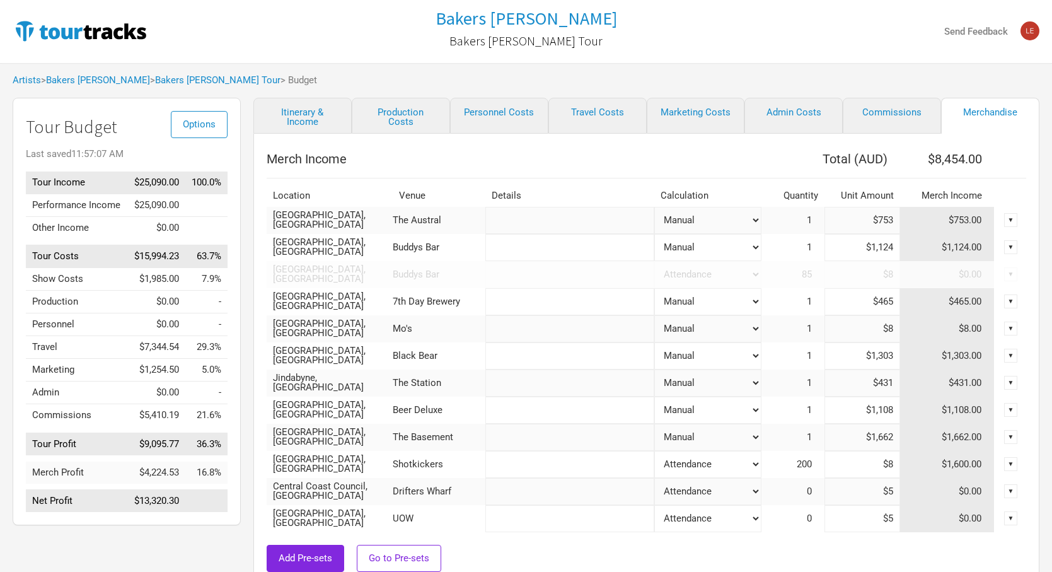
drag, startPoint x: 877, startPoint y: 219, endPoint x: 909, endPoint y: 219, distance: 31.5
click at [909, 219] on tr "[GEOGRAPHIC_DATA], [GEOGRAPHIC_DATA] The Austral Attendance Manual % of Perform…" at bounding box center [647, 220] width 760 height 27
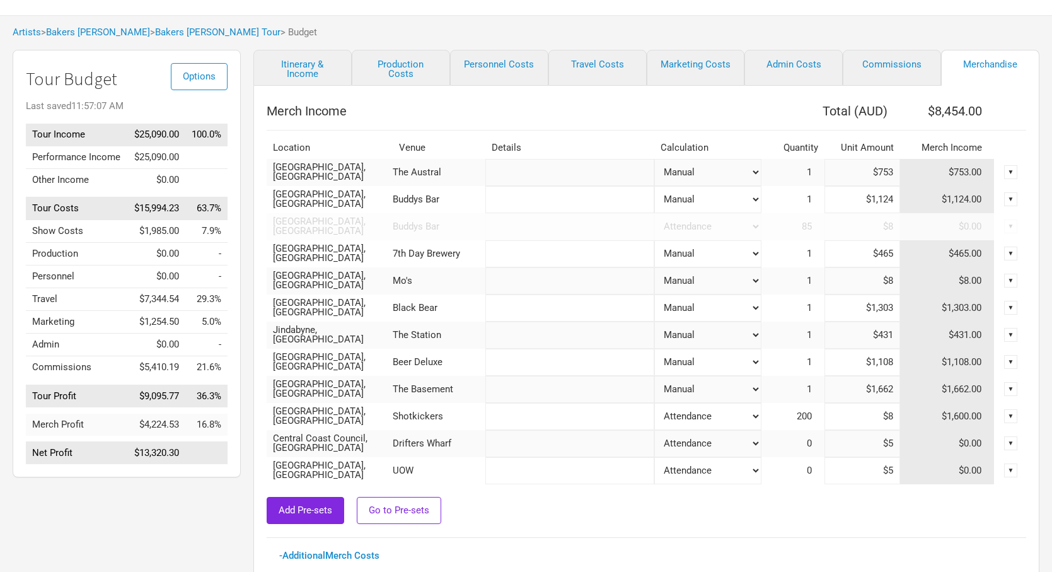
scroll to position [47, 0]
click at [301, 59] on link "Itinerary & Income" at bounding box center [302, 68] width 98 height 36
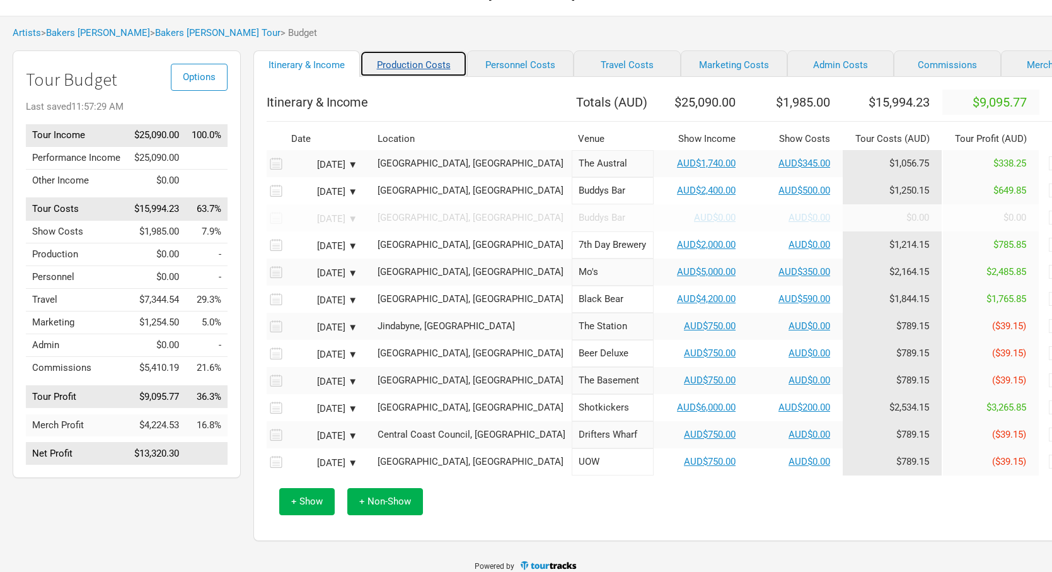
drag, startPoint x: 421, startPoint y: 64, endPoint x: 395, endPoint y: 63, distance: 25.3
click at [420, 64] on link "Production Costs" at bounding box center [413, 63] width 107 height 26
select select "Shows"
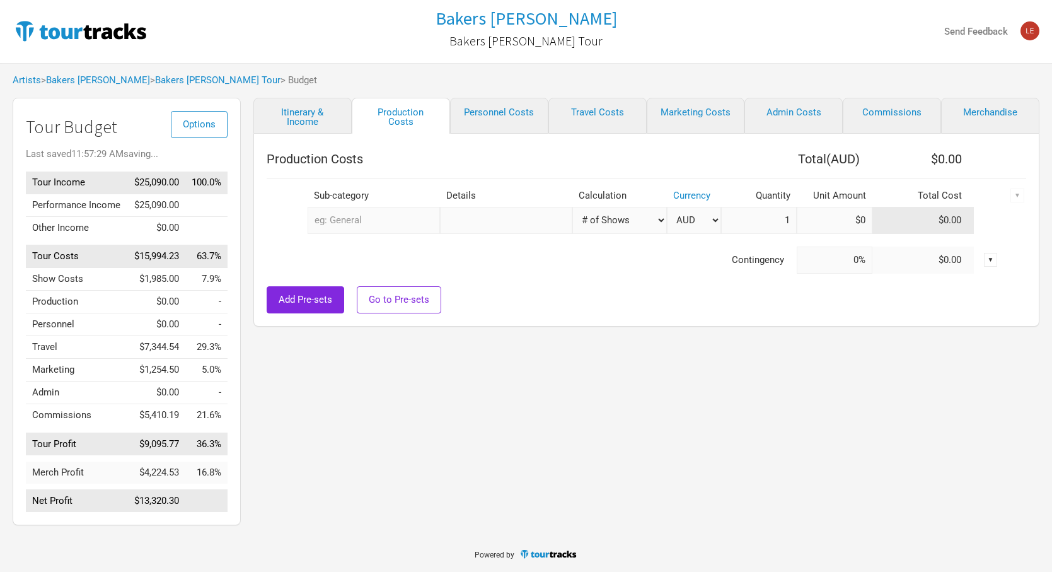
scroll to position [5, 0]
click at [305, 107] on link "Itinerary & Income" at bounding box center [302, 116] width 98 height 36
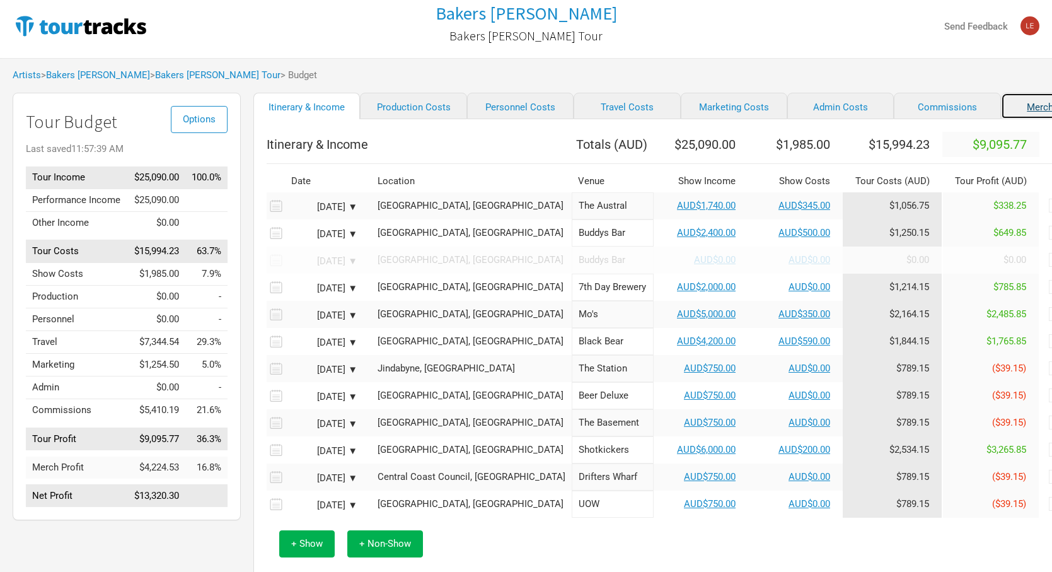
click at [1001, 109] on link "Merchandise" at bounding box center [1054, 106] width 107 height 26
select select "Set Amount"
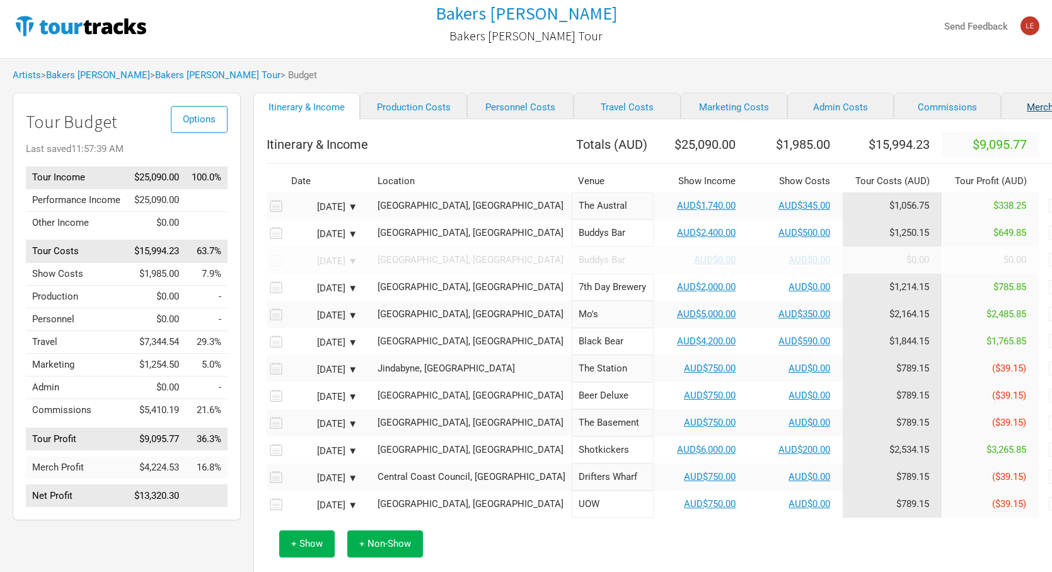
select select "Set Amount"
select select "% of Gross Merch"
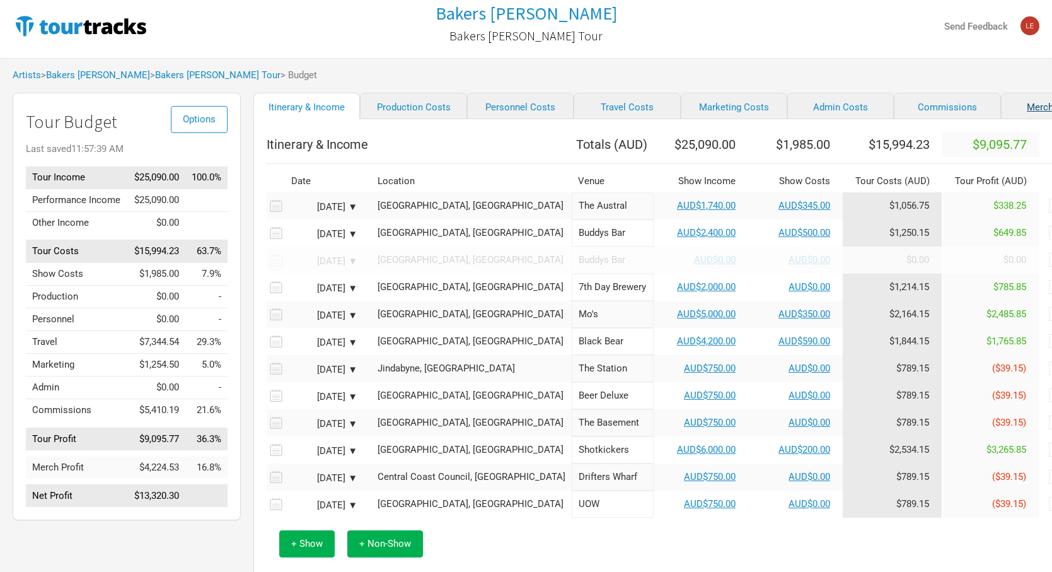
select select "% of Gross Merch"
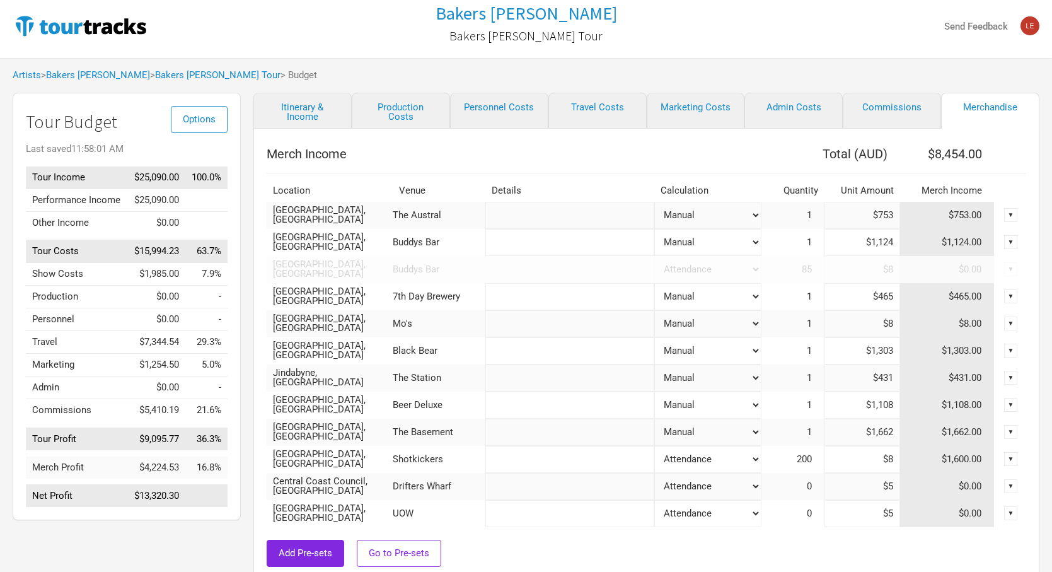
drag, startPoint x: 878, startPoint y: 322, endPoint x: 958, endPoint y: 323, distance: 80.1
click at [958, 323] on tr "[GEOGRAPHIC_DATA], [GEOGRAPHIC_DATA] Mo's Attendance Manual % of Performance In…" at bounding box center [647, 323] width 760 height 27
click at [311, 112] on link "Itinerary & Income" at bounding box center [302, 111] width 98 height 36
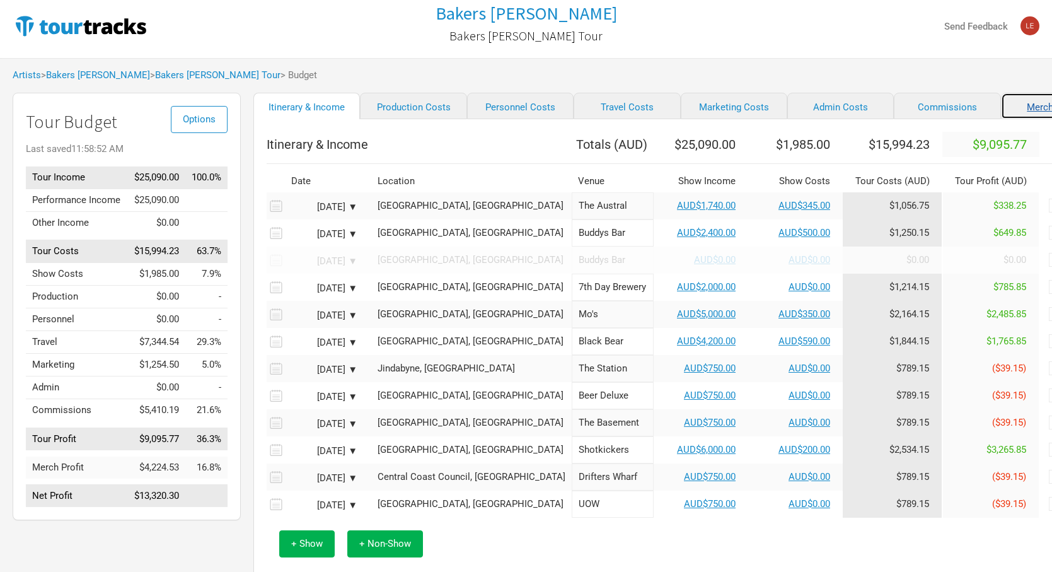
drag, startPoint x: 1006, startPoint y: 108, endPoint x: 772, endPoint y: 131, distance: 235.0
click at [1006, 108] on link "Merchandise" at bounding box center [1054, 106] width 107 height 26
select select "Set Amount"
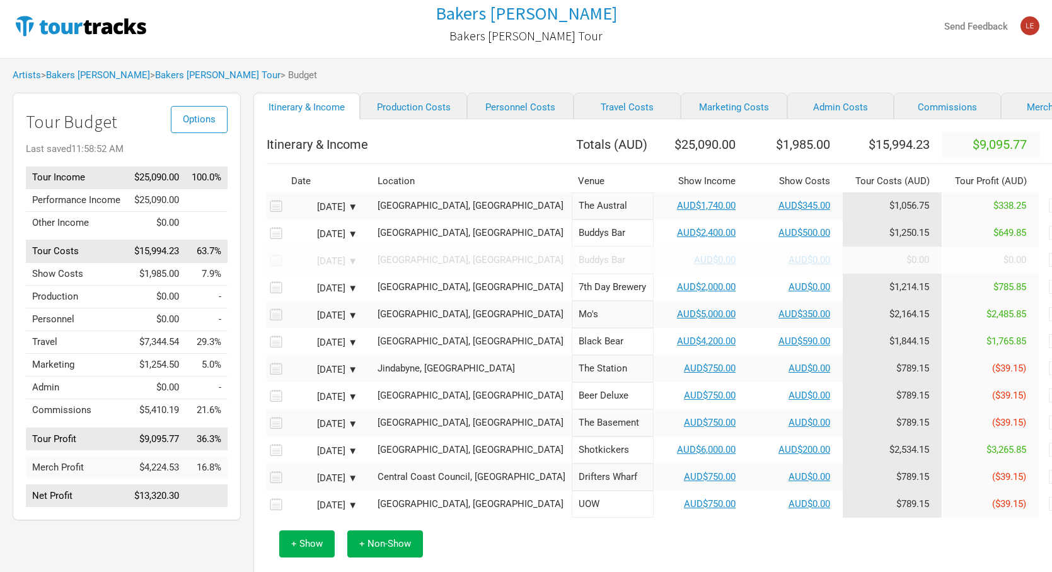
select select "Set Amount"
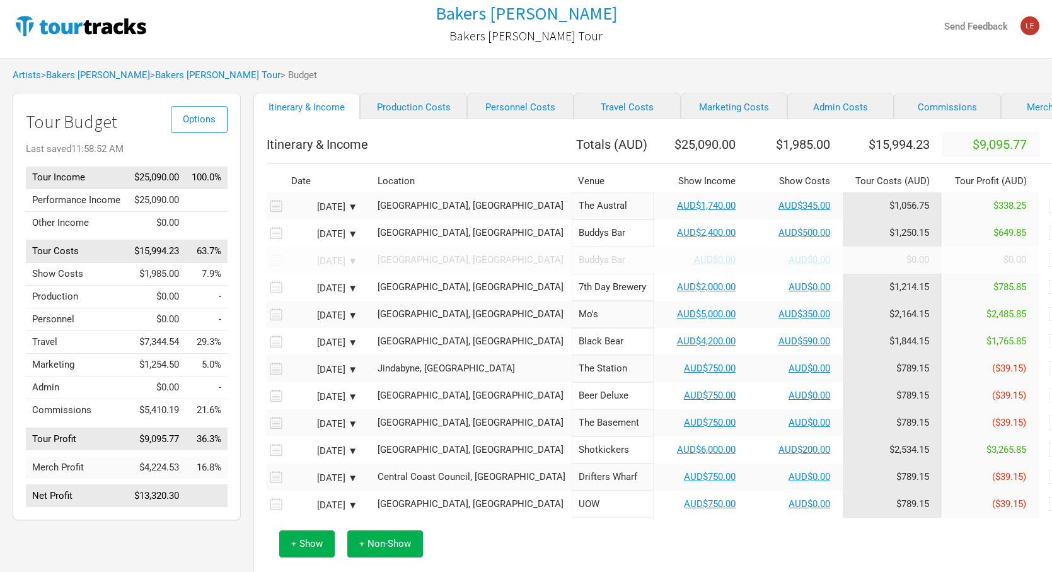
select select "% of Gross Merch"
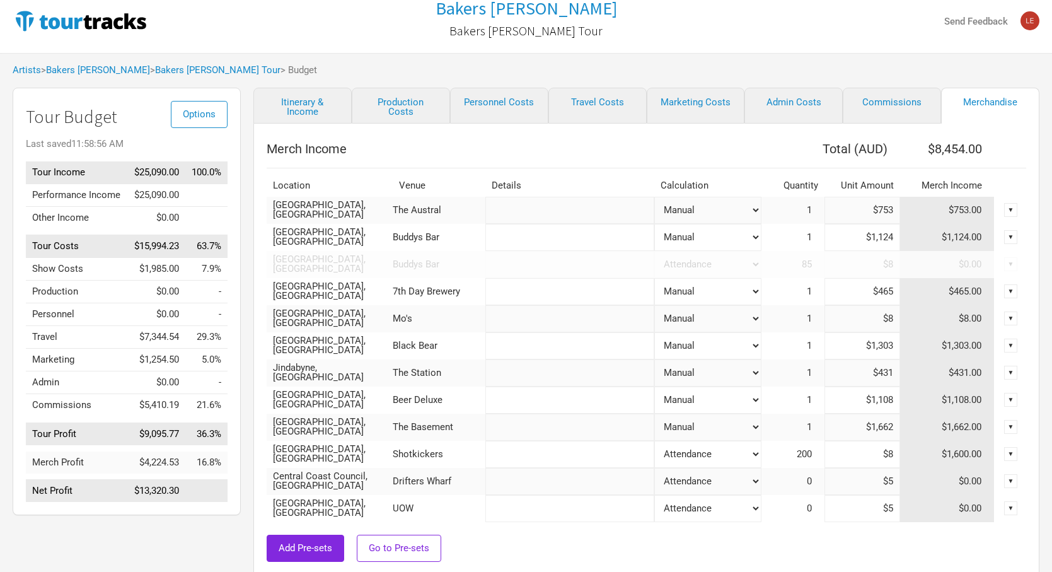
scroll to position [12, 0]
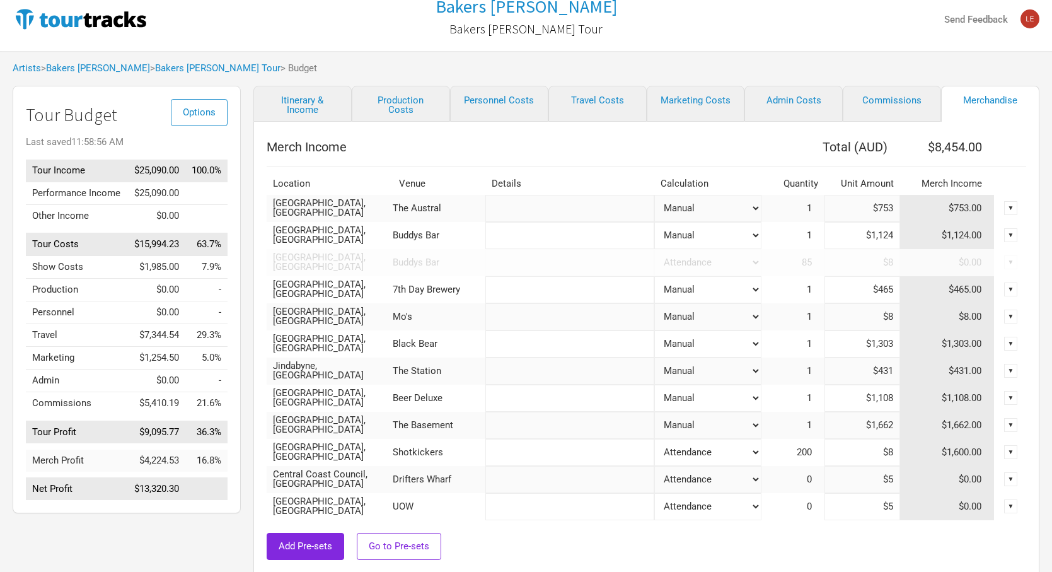
drag, startPoint x: 875, startPoint y: 315, endPoint x: 940, endPoint y: 320, distance: 64.5
click at [940, 320] on tr "[GEOGRAPHIC_DATA], [GEOGRAPHIC_DATA] Mo's Attendance Manual % of Performance In…" at bounding box center [647, 316] width 760 height 27
type input "$13"
type input "$8,459"
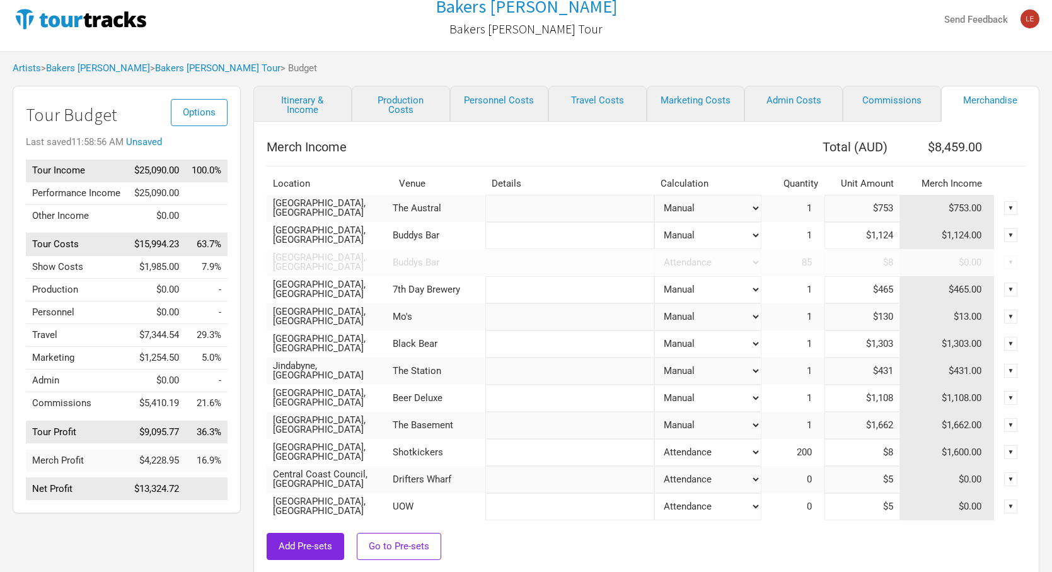
type input "$1,303"
type input "$9,749"
click at [875, 314] on input "$1,303" at bounding box center [863, 316] width 76 height 27
drag, startPoint x: 870, startPoint y: 316, endPoint x: 912, endPoint y: 316, distance: 42.2
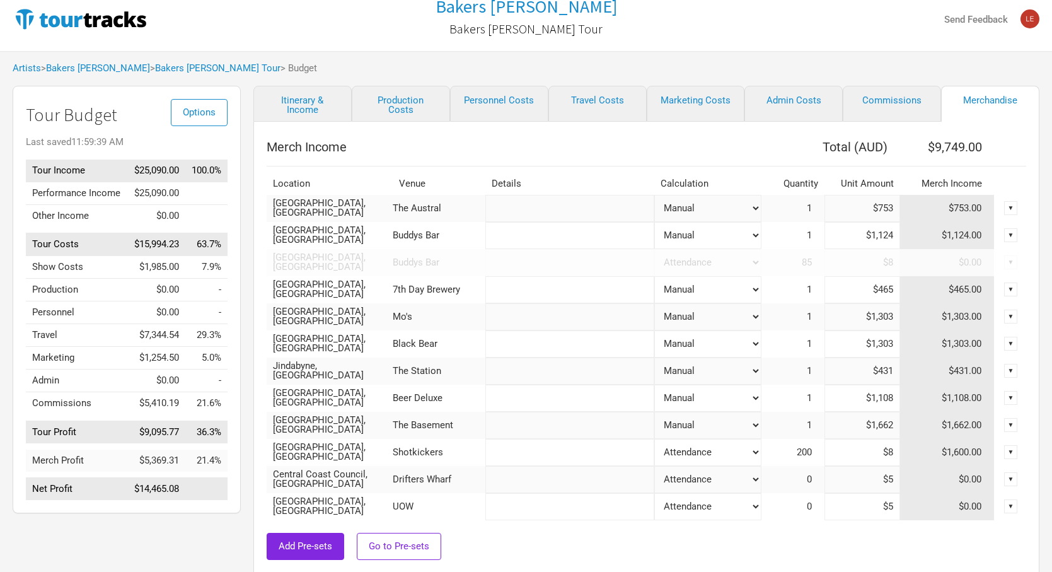
click at [912, 316] on tr "[GEOGRAPHIC_DATA], [GEOGRAPHIC_DATA] Mo's Attendance Manual % of Performance In…" at bounding box center [647, 316] width 760 height 27
type input "$6,540"
type input "$14,986"
type input "$6"
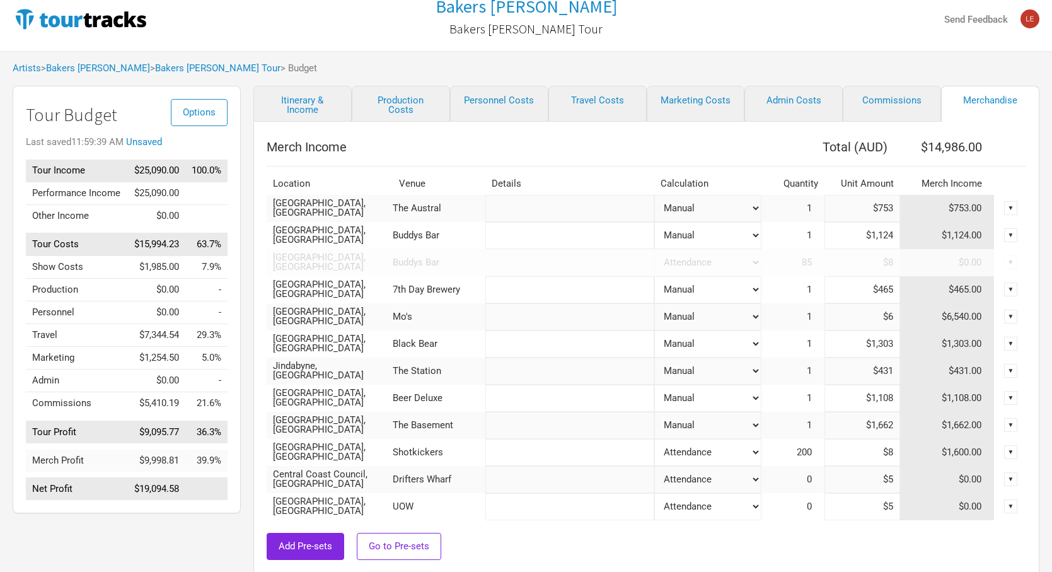
type input "$8,452"
type input "$650"
type input "$9,096"
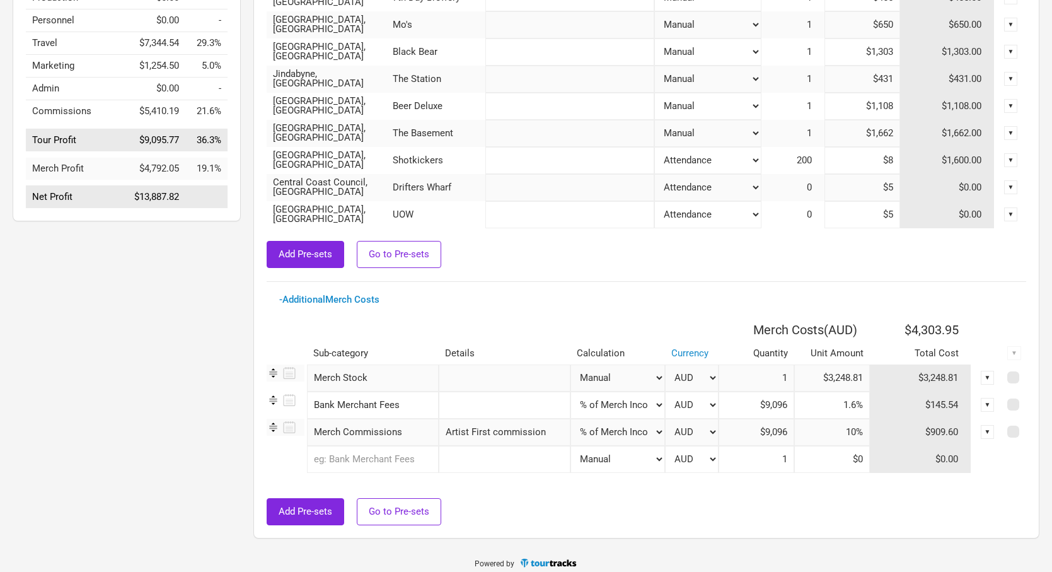
scroll to position [306, 0]
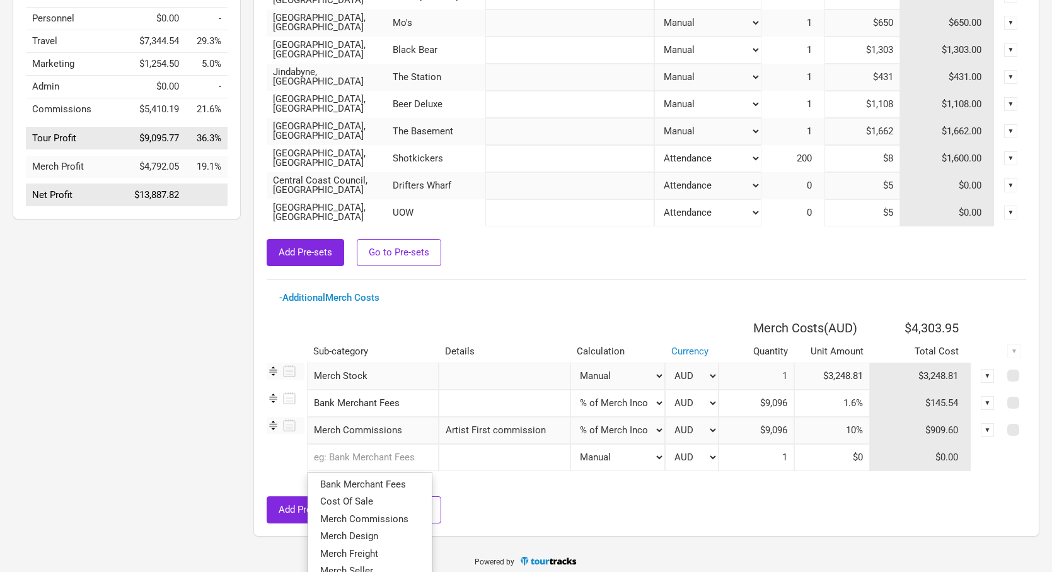
click at [356, 462] on input "text" at bounding box center [373, 457] width 132 height 27
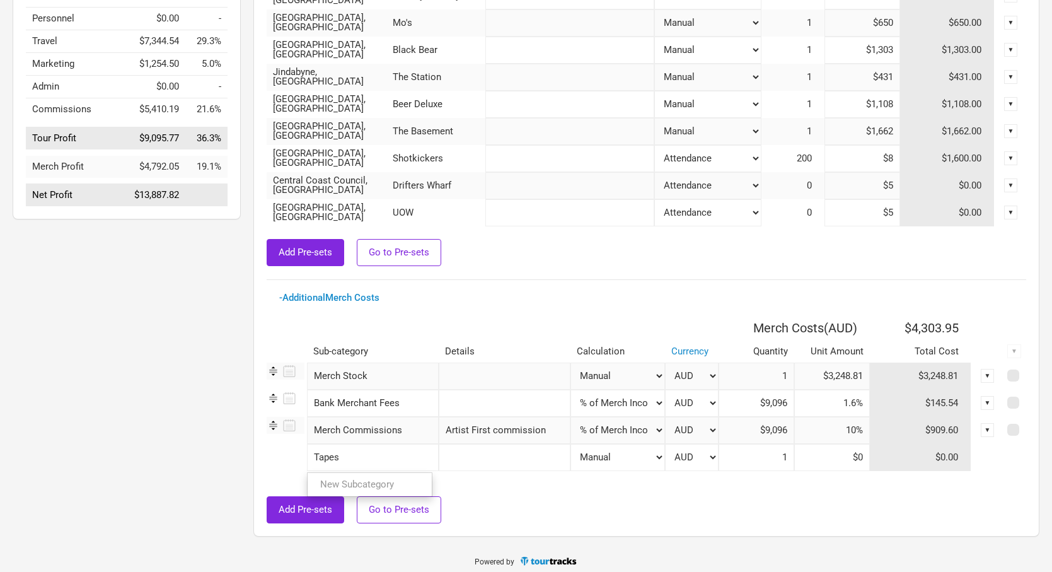
type input "Tapes"
click at [846, 455] on tr "Tapes New Subcategory New Subcategory Manual # of Shows # of Show Days # of Day…" at bounding box center [647, 457] width 760 height 27
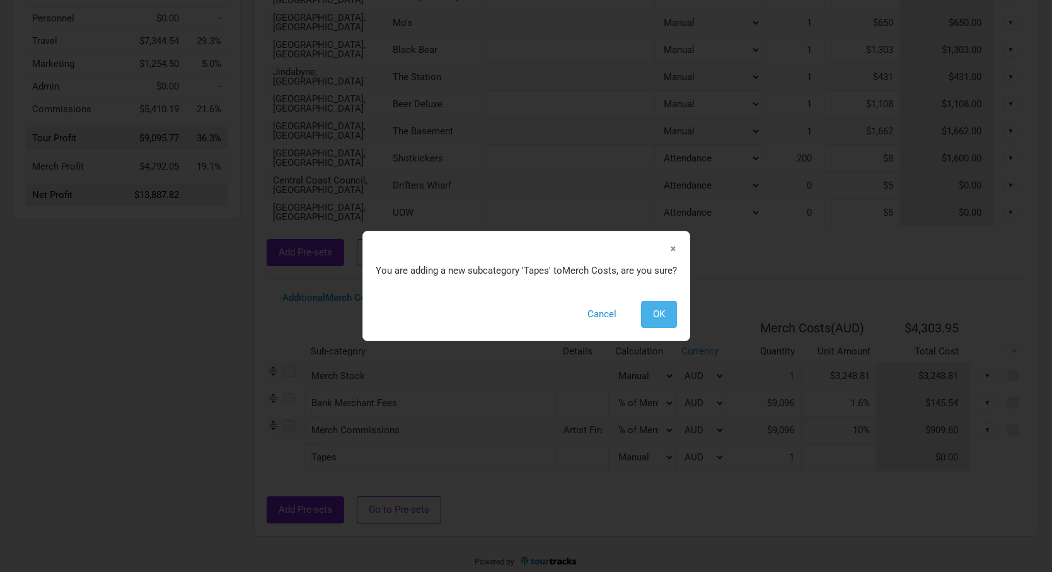
click at [651, 320] on button "OK" at bounding box center [659, 314] width 36 height 27
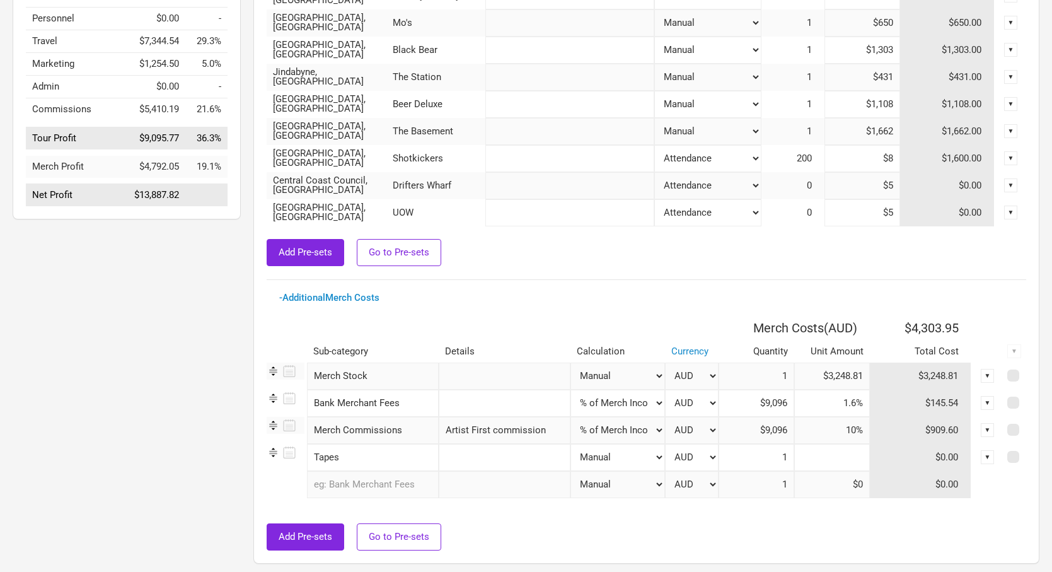
drag, startPoint x: 830, startPoint y: 456, endPoint x: 915, endPoint y: 456, distance: 84.5
click at [915, 456] on tr "Tapes 1 selection Manual # of Shows # of Show Days # of Days # of Tickets Sold …" at bounding box center [647, 457] width 760 height 27
type input "$1,000"
click at [505, 465] on input "text" at bounding box center [505, 457] width 132 height 27
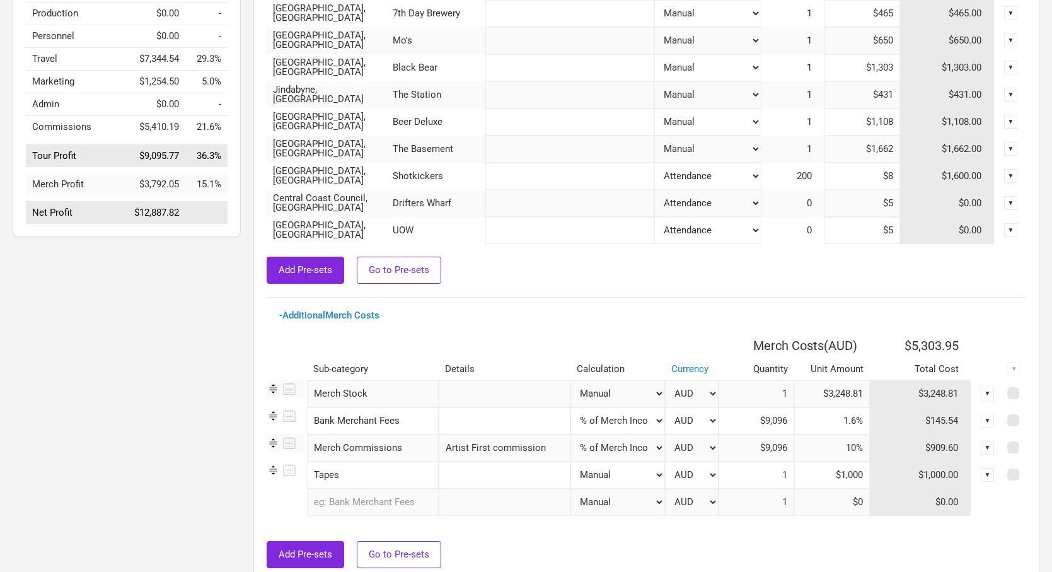
scroll to position [340, 0]
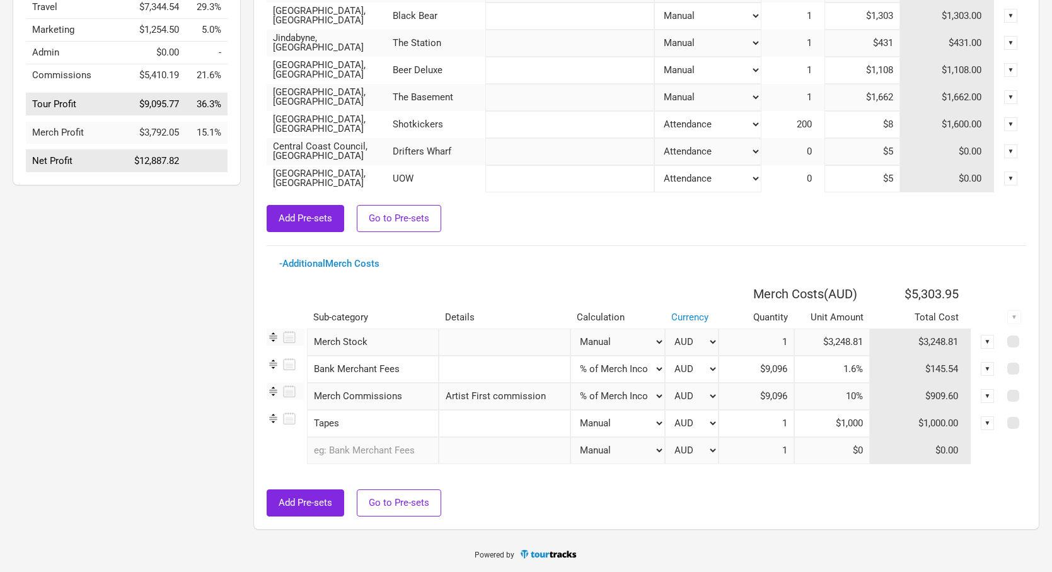
click at [946, 399] on td "$909.60" at bounding box center [921, 396] width 102 height 27
drag, startPoint x: 929, startPoint y: 363, endPoint x: 989, endPoint y: 380, distance: 62.9
click at [991, 380] on tr "Bank Merchant Fees 1 selection Manual # of Shows # of Show Days # of Days # of …" at bounding box center [647, 369] width 760 height 27
click at [935, 376] on td "$145.54" at bounding box center [921, 369] width 102 height 27
drag, startPoint x: 931, startPoint y: 368, endPoint x: 965, endPoint y: 370, distance: 33.5
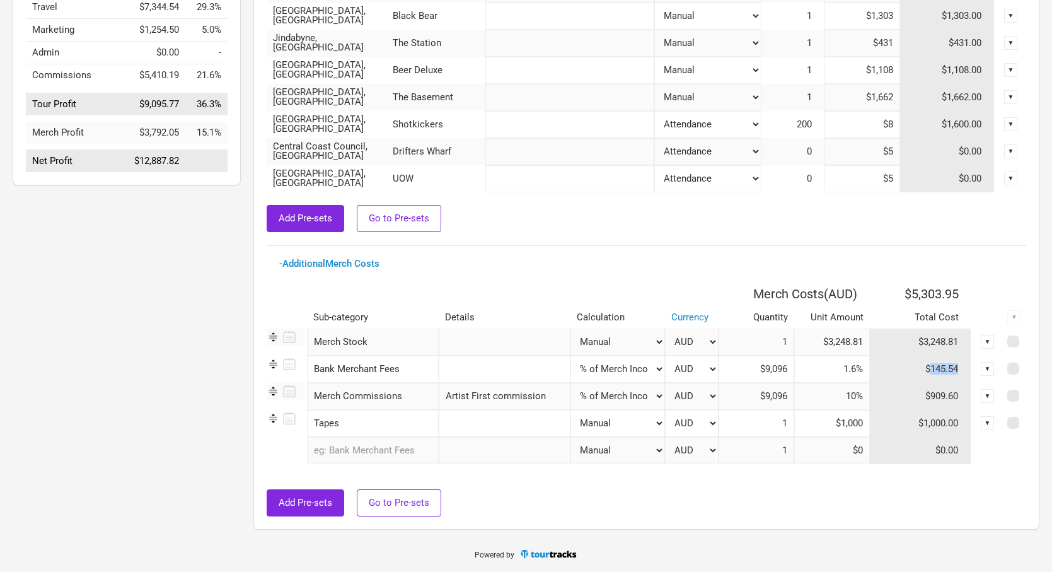
click at [965, 370] on td "$145.54" at bounding box center [921, 369] width 102 height 27
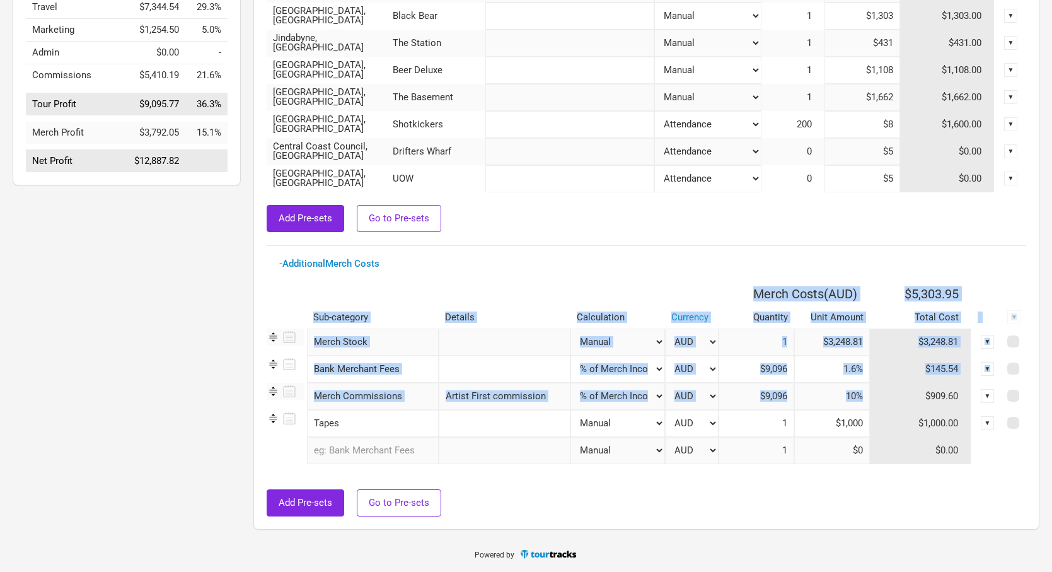
drag, startPoint x: 926, startPoint y: 397, endPoint x: 1047, endPoint y: 400, distance: 121.1
click at [1047, 400] on div "Options Tour Budget Last saved 12:00:32 PM Tour Income $25,090.00 100.0% Perfor…" at bounding box center [526, 147] width 1052 height 778
click at [939, 392] on td "$909.60" at bounding box center [921, 396] width 102 height 27
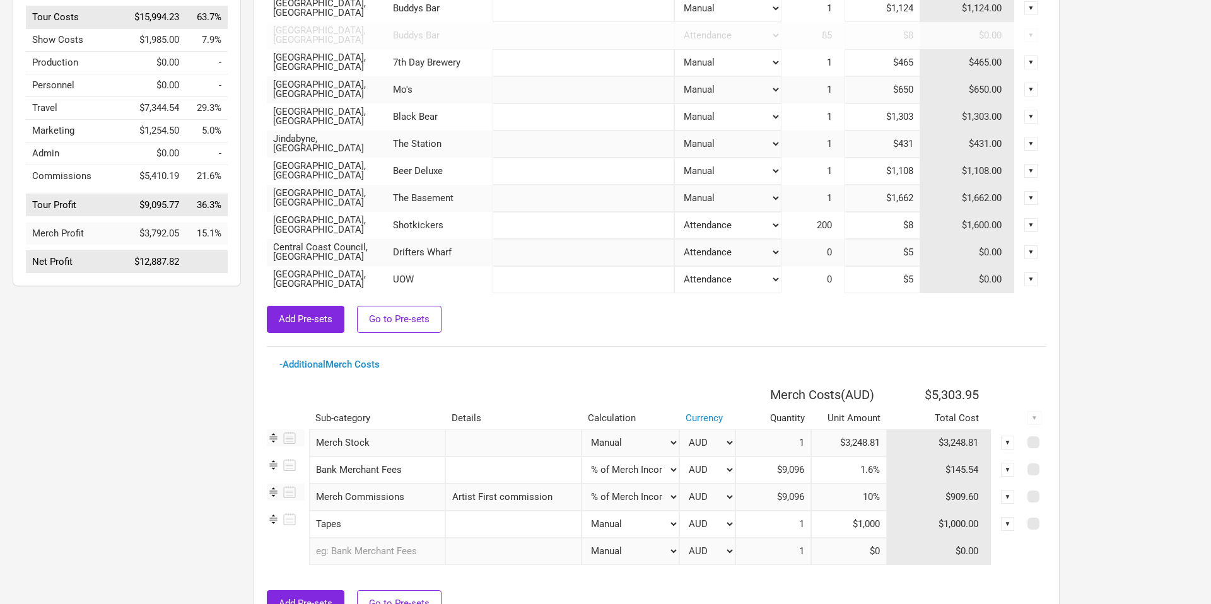
scroll to position [308, 0]
